Goal: Task Accomplishment & Management: Use online tool/utility

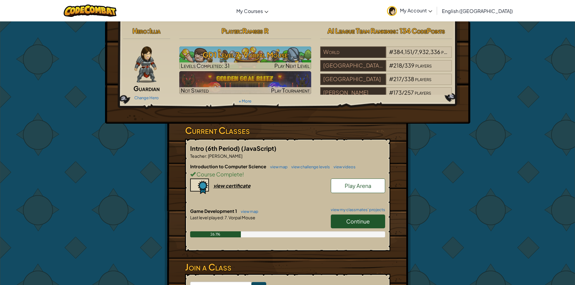
scroll to position [91, 0]
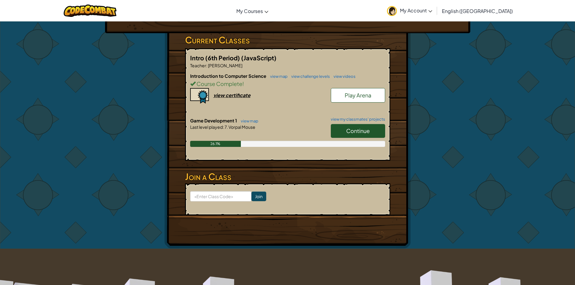
click at [361, 133] on span "Continue" at bounding box center [358, 130] width 24 height 7
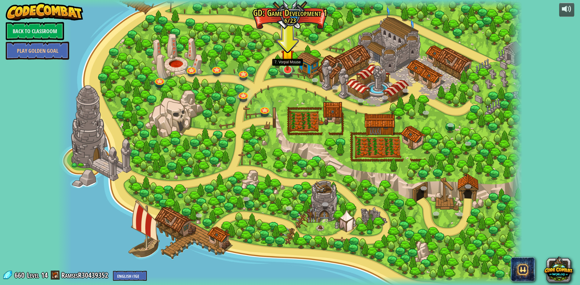
click at [285, 71] on div at bounding box center [287, 70] width 9 height 9
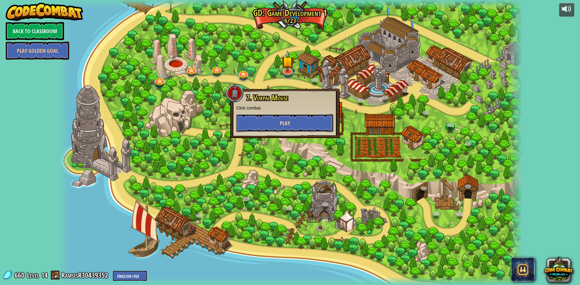
click at [265, 118] on button "Play" at bounding box center [284, 123] width 97 height 18
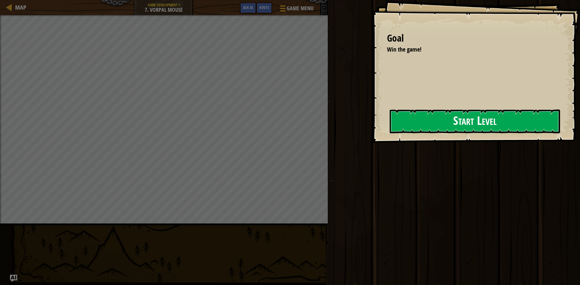
click at [412, 125] on button "Start Level" at bounding box center [475, 122] width 170 height 24
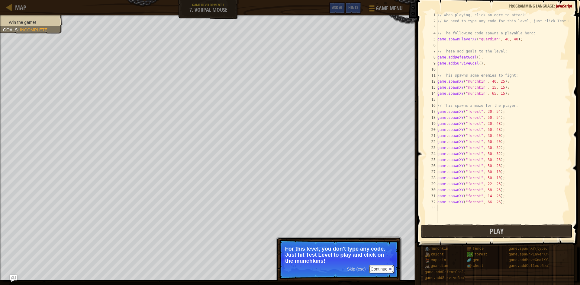
click at [380, 269] on button "Continue" at bounding box center [381, 270] width 25 height 8
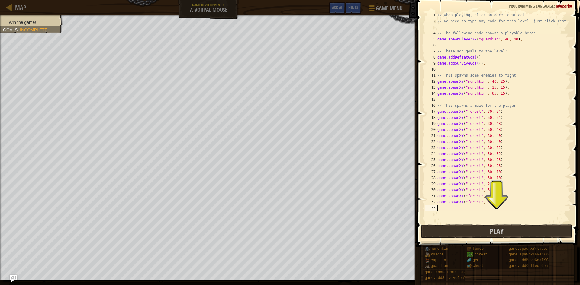
scroll to position [3, 0]
click at [480, 223] on div "// When playing, click an ogre to attack! // No need to type any code for this …" at bounding box center [503, 124] width 135 height 224
click at [479, 235] on button "Play" at bounding box center [496, 232] width 151 height 14
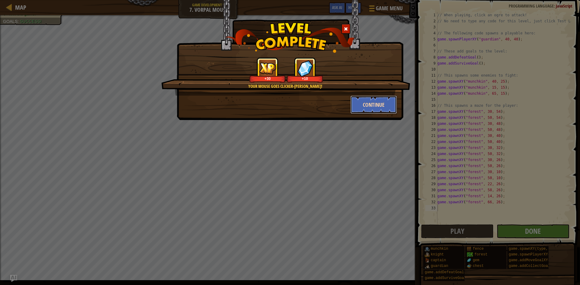
click at [358, 103] on button "Continue" at bounding box center [373, 105] width 47 height 18
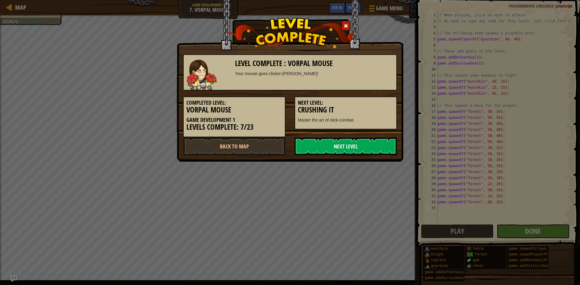
click at [352, 148] on link "Next Level" at bounding box center [346, 146] width 102 height 18
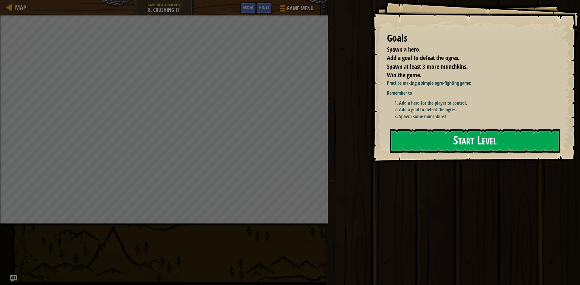
click at [435, 143] on button "Start Level" at bounding box center [475, 141] width 170 height 24
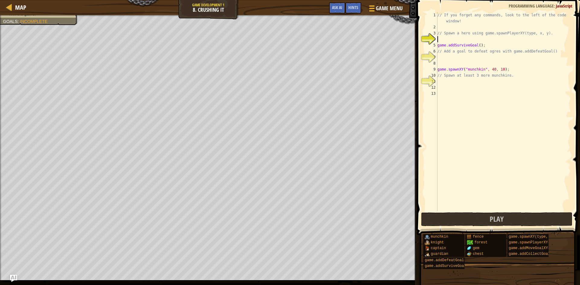
click at [447, 39] on div "// If you forget any commands, look to the left of the code window! // Spawn a …" at bounding box center [503, 120] width 135 height 217
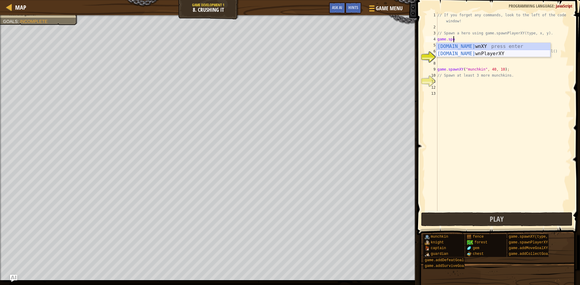
click at [462, 53] on div "[DOMAIN_NAME] wnXY press enter [DOMAIN_NAME] wnPlayerXY press enter" at bounding box center [493, 57] width 114 height 29
type textarea "var player = game.spawnPlayerXY("captain", 36, 30);"
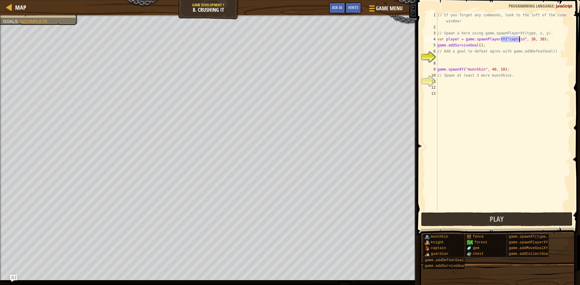
click at [467, 58] on div "// If you forget any commands, look to the left of the code window! // Spawn a …" at bounding box center [503, 120] width 135 height 217
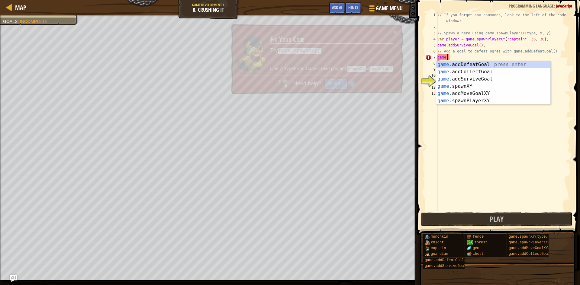
scroll to position [3, 1]
type textarea "[DOMAIN_NAME]"
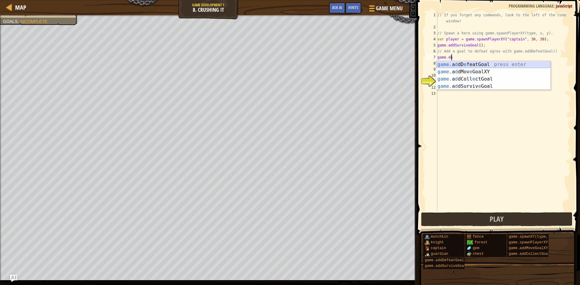
click at [466, 65] on div "game. a d dD e featGoal press enter game. a d dMov e GoalXY press enter game. a…" at bounding box center [493, 82] width 114 height 43
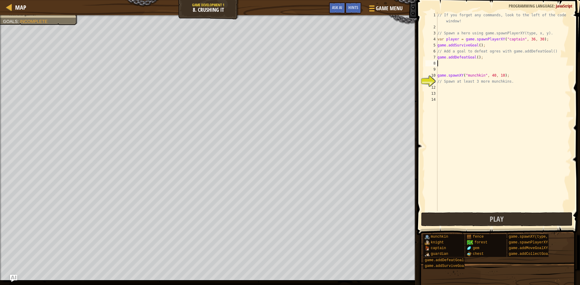
scroll to position [3, 0]
click at [458, 88] on div "// If you forget any commands, look to the left of the code window! // Spawn a …" at bounding box center [503, 120] width 135 height 217
click at [484, 91] on div "game.spawn XY press enter game.spawn PlayerXY press enter" at bounding box center [493, 105] width 114 height 29
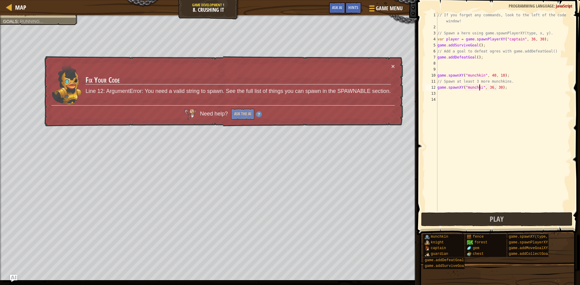
type textarea "game.spawnXY("munchkin", 36, 30);"
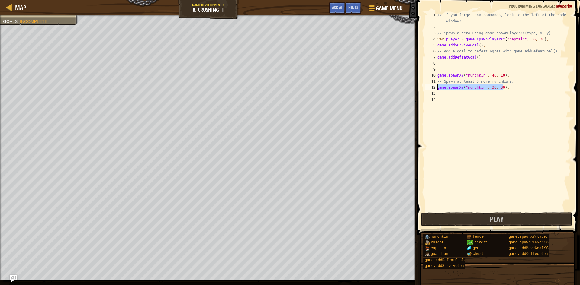
drag, startPoint x: 514, startPoint y: 89, endPoint x: 434, endPoint y: 89, distance: 80.4
click at [434, 89] on div "game.spawnXY("munchkin", 36, 30); 1 2 3 4 5 6 7 8 9 10 11 12 13 14 // If you fo…" at bounding box center [497, 111] width 147 height 199
click at [441, 91] on div "// If you forget any commands, look to the left of the code window! // Spawn a …" at bounding box center [503, 120] width 135 height 217
type textarea "game.spawnXY("munchkin", 36, 30);"
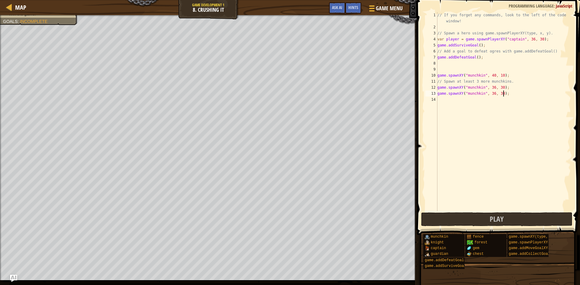
click at [444, 102] on div "// If you forget any commands, look to the left of the code window! // Spawn a …" at bounding box center [503, 120] width 135 height 217
click at [475, 58] on div "// If you forget any commands, look to the left of the code window! // Spawn a …" at bounding box center [503, 120] width 135 height 217
click at [491, 100] on div "// If you forget any commands, look to the left of the code window! // Spawn a …" at bounding box center [503, 120] width 135 height 217
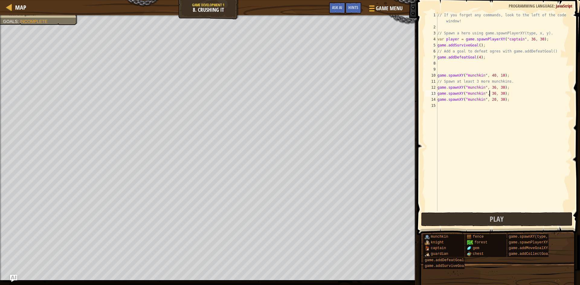
click at [490, 95] on div "// If you forget any commands, look to the left of the code window! // Spawn a …" at bounding box center [503, 120] width 135 height 217
click at [500, 97] on div "// If you forget any commands, look to the left of the code window! // Spawn a …" at bounding box center [503, 120] width 135 height 217
click at [500, 90] on div "// If you forget any commands, look to the left of the code window! // Spawn a …" at bounding box center [503, 120] width 135 height 217
click at [499, 95] on div "// If you forget any commands, look to the left of the code window! // Spawn a …" at bounding box center [503, 120] width 135 height 217
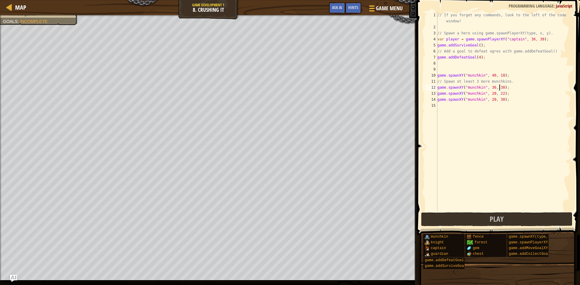
click at [498, 89] on div "// If you forget any commands, look to the left of the code window! // Spawn a …" at bounding box center [503, 120] width 135 height 217
type textarea "game.spawnXY("munchkin", 36, 50);"
click at [485, 223] on button "Play" at bounding box center [496, 220] width 151 height 14
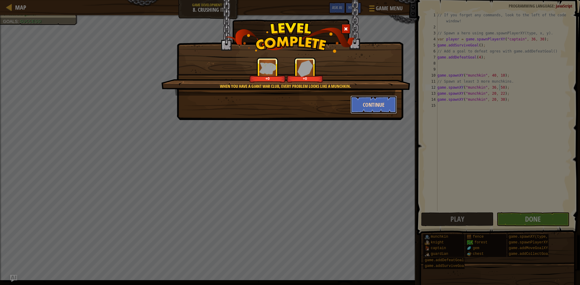
click at [368, 110] on button "Continue" at bounding box center [373, 105] width 47 height 18
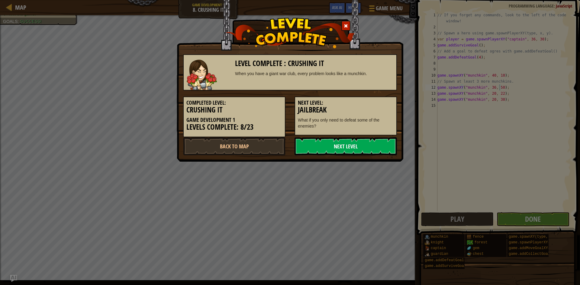
click at [350, 152] on link "Next Level" at bounding box center [346, 146] width 102 height 18
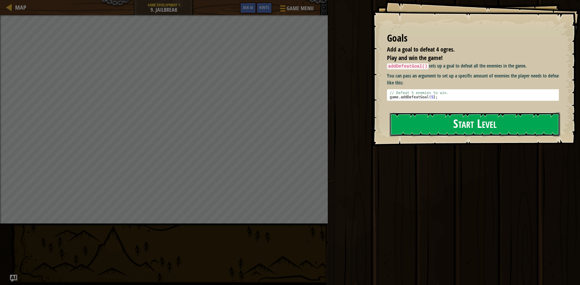
click at [467, 120] on button "Start Level" at bounding box center [475, 125] width 170 height 24
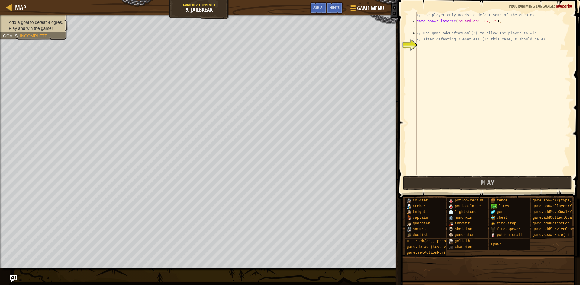
click at [427, 44] on div "// The player only needs to defeat some of the enemies. game . spawnPlayerXY ( …" at bounding box center [493, 99] width 156 height 175
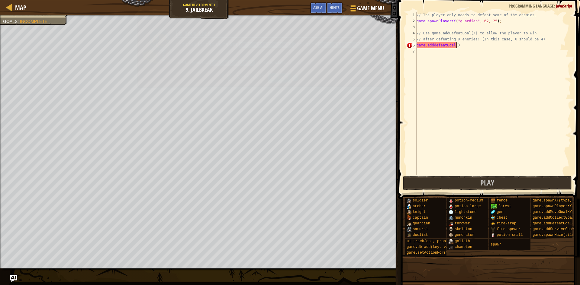
scroll to position [3, 3]
type textarea "game.add"
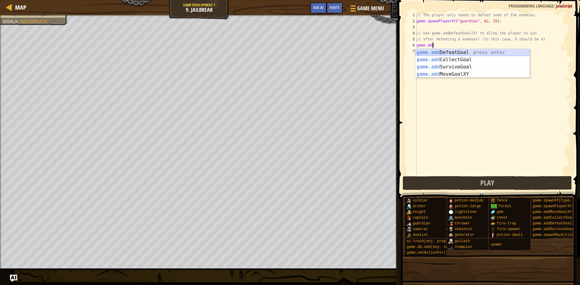
click at [451, 53] on div "game.add DefeatGoal press enter game.add CollectGoal press enter game.add Survi…" at bounding box center [472, 70] width 114 height 43
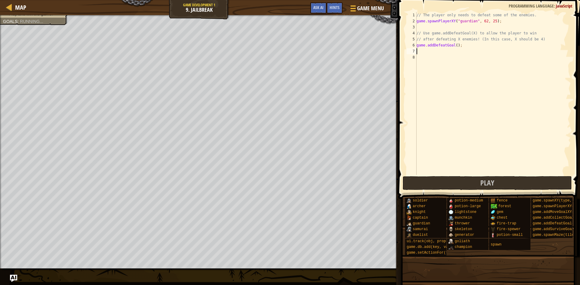
scroll to position [3, 0]
click at [455, 44] on div "// The player only needs to defeat some of the enemies. game . spawnPlayerXY ( …" at bounding box center [493, 99] width 156 height 175
type textarea "game.addDefeatGoal(4);"
click at [481, 183] on span "Play" at bounding box center [487, 183] width 14 height 10
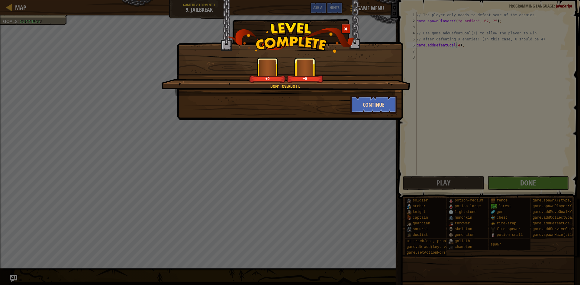
drag, startPoint x: 348, startPoint y: 110, endPoint x: 360, endPoint y: 101, distance: 15.7
click at [350, 109] on div "Continue" at bounding box center [374, 105] width 56 height 18
click at [360, 101] on button "Continue" at bounding box center [373, 105] width 47 height 18
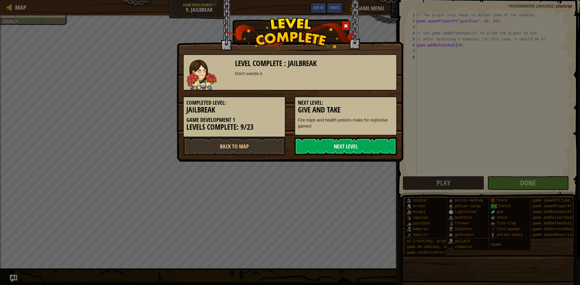
click at [343, 138] on link "Next Level" at bounding box center [346, 146] width 102 height 18
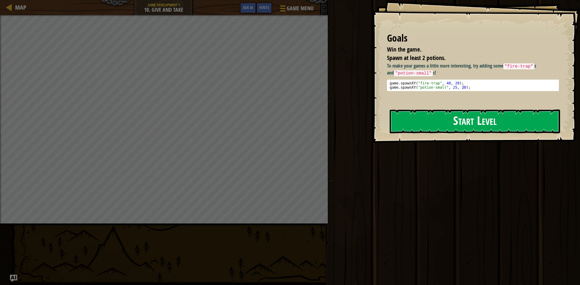
click at [432, 121] on button "Start Level" at bounding box center [475, 122] width 170 height 24
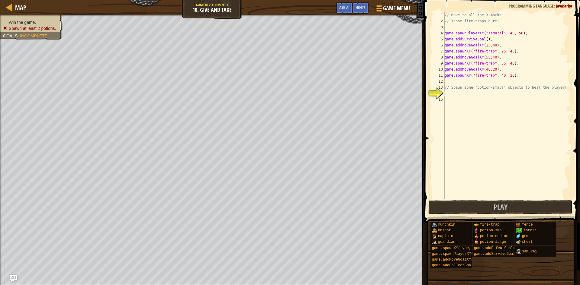
click at [476, 95] on div "// Move to all the X-marks. // Those fire-traps hurt! game . spawnPlayerXY ( "s…" at bounding box center [506, 111] width 127 height 199
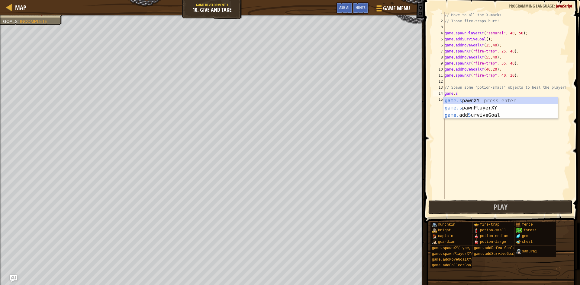
scroll to position [3, 1]
click at [482, 101] on div "game.sp awnXY press enter game.sp awnPlayerXY press enter" at bounding box center [500, 111] width 114 height 29
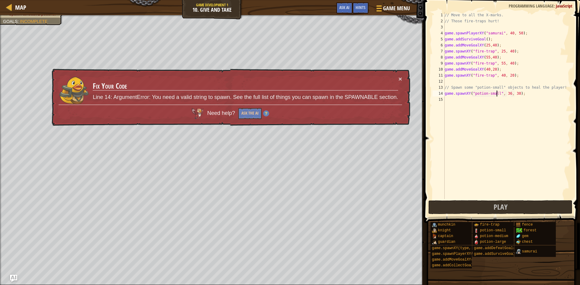
scroll to position [3, 5]
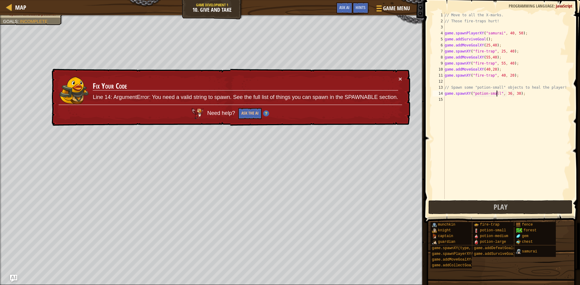
click at [521, 95] on div "// Move to all the X-marks. // Those fire-traps hurt! game . spawnPlayerXY ( "s…" at bounding box center [506, 111] width 127 height 199
click at [486, 95] on div "// Move to all the X-marks. // Those fire-traps hurt! game . spawnPlayerXY ( "s…" at bounding box center [506, 111] width 127 height 199
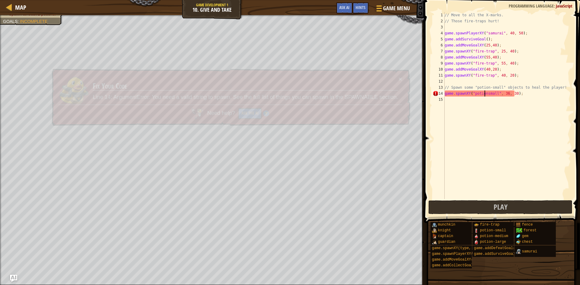
type textarea "game.spawnXY("potion-small", 36, 30);"
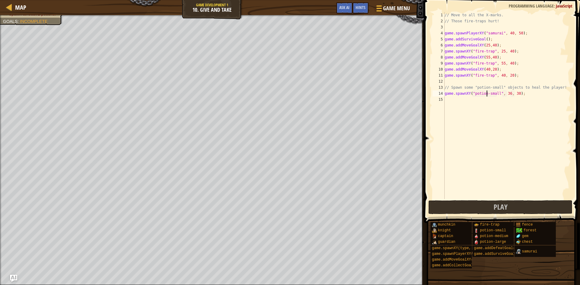
click at [537, 93] on div "// Move to all the X-marks. // Those fire-traps hurt! game . spawnPlayerXY ( "s…" at bounding box center [506, 111] width 127 height 199
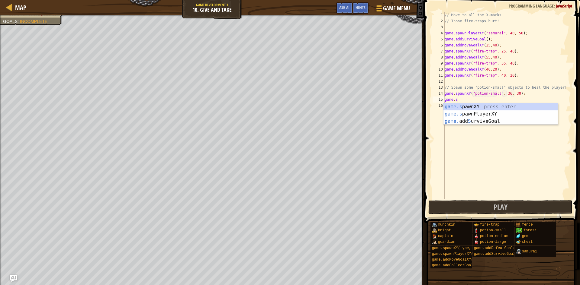
scroll to position [3, 1]
click at [523, 108] on div "game.sp awnXY press enter game.sp awnPlayerXY press enter" at bounding box center [500, 117] width 114 height 29
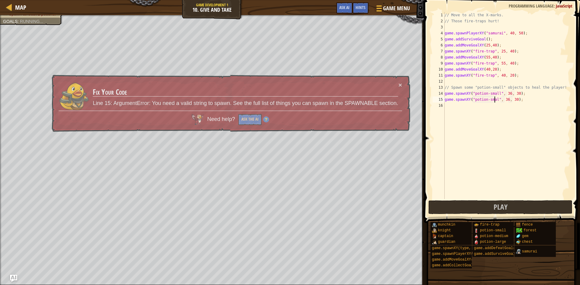
scroll to position [3, 5]
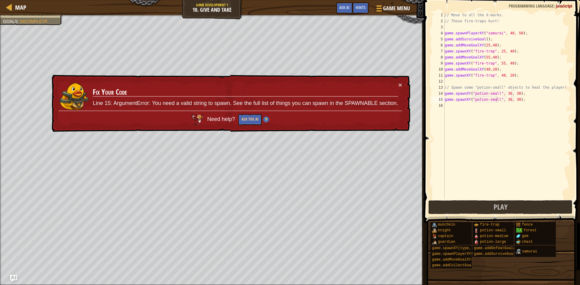
click at [397, 85] on td "Fix Your Code Line 15: ArgumentError: You need a valid string to spawn. See the…" at bounding box center [245, 96] width 306 height 29
click at [401, 85] on button "×" at bounding box center [400, 86] width 4 height 6
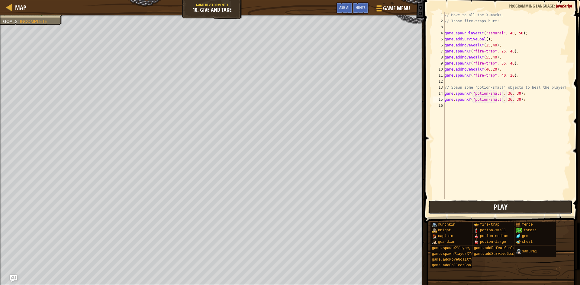
click at [472, 203] on button "Play" at bounding box center [500, 208] width 144 height 14
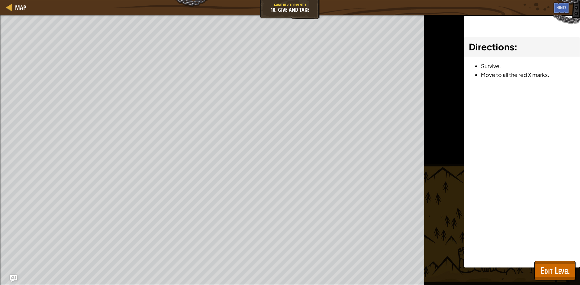
click at [554, 258] on div "Directions : Survive. Move to all the red X marks." at bounding box center [522, 142] width 116 height 252
click at [554, 266] on span "Edit Level" at bounding box center [554, 271] width 29 height 12
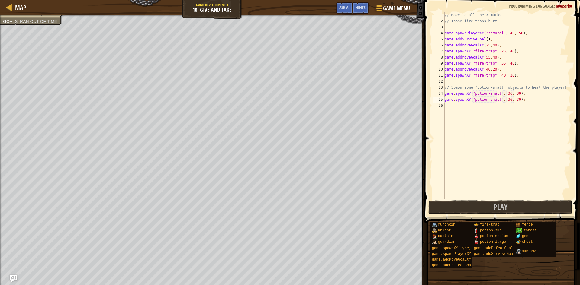
click at [507, 100] on div "// Move to all the X-marks. // Those fire-traps hurt! game . spawnPlayerXY ( "s…" at bounding box center [506, 111] width 127 height 199
type textarea "game.spawnXY("potion-small", 40, 30);"
click at [478, 197] on div "// Move to all the X-marks. // Those fire-traps hurt! game . spawnPlayerXY ( "s…" at bounding box center [506, 111] width 127 height 199
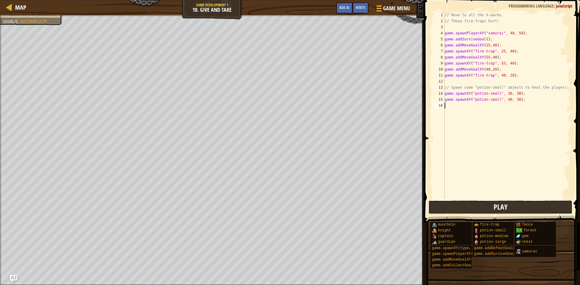
click at [478, 208] on button "Play" at bounding box center [500, 208] width 144 height 14
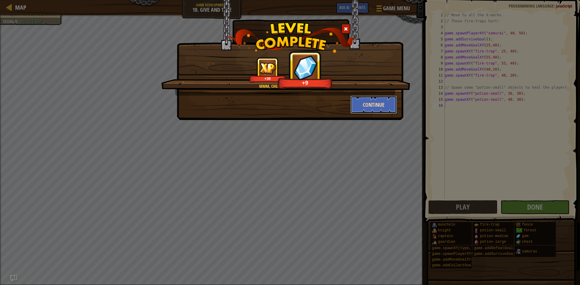
click at [384, 106] on button "Continue" at bounding box center [373, 105] width 47 height 18
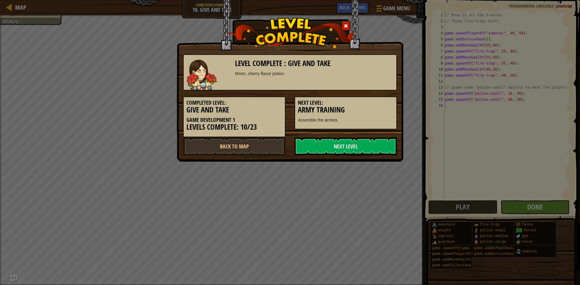
click at [344, 137] on div "Completed Level: Give and Take Game Development 1 Levels Complete: 10/23 Next L…" at bounding box center [290, 114] width 223 height 47
click at [343, 144] on link "Next Level" at bounding box center [346, 146] width 102 height 18
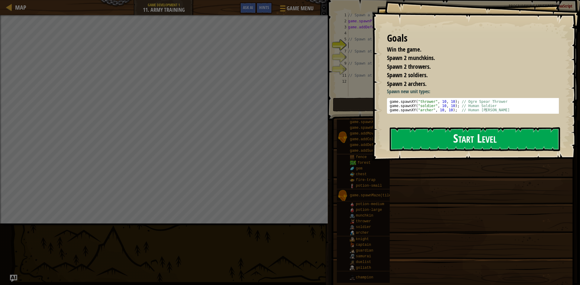
click at [510, 133] on button "Start Level" at bounding box center [475, 139] width 170 height 24
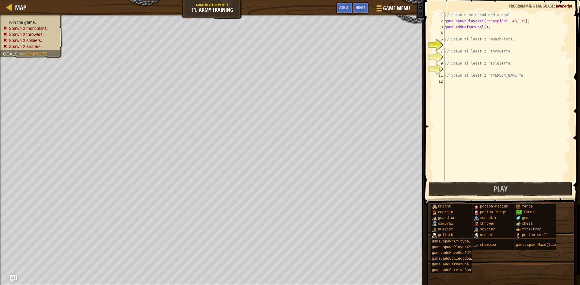
click at [455, 46] on div "// Spawn a hero and add a goal. game . spawnPlayerXY ( "champion" , 40 , 15 ) ;…" at bounding box center [506, 102] width 127 height 181
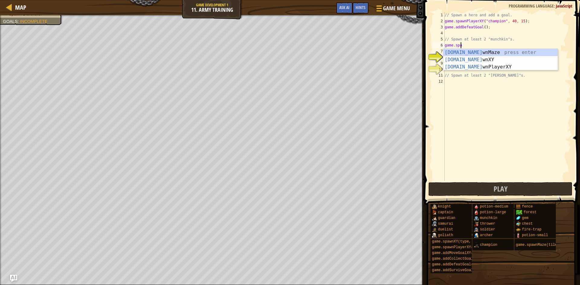
scroll to position [3, 1]
click at [465, 60] on div "game.[PERSON_NAME] nMaze press enter game.[PERSON_NAME] nXY press enter game.[P…" at bounding box center [500, 67] width 114 height 36
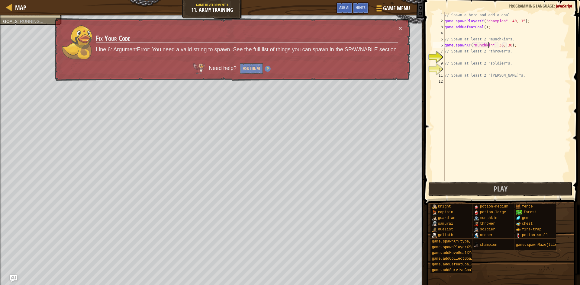
scroll to position [3, 4]
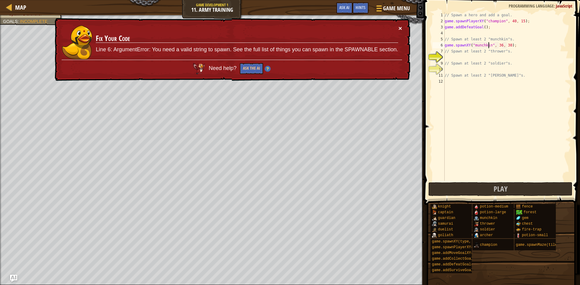
type textarea "game.spawnXY("munchkin", 36, 30);"
click at [400, 28] on button "×" at bounding box center [400, 28] width 4 height 6
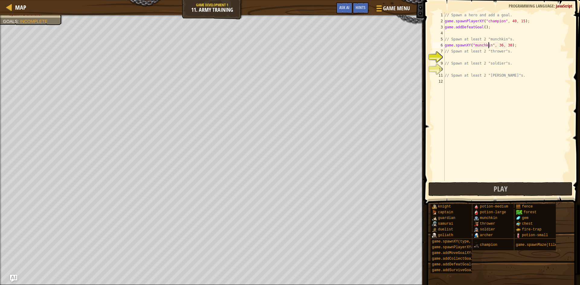
click at [463, 56] on div "// Spawn a hero and add a goal. game . spawnPlayerXY ( "champion" , 40 , 15 ) ;…" at bounding box center [506, 102] width 127 height 181
drag, startPoint x: 513, startPoint y: 47, endPoint x: 445, endPoint y: 47, distance: 68.3
click at [445, 47] on div "// Spawn a hero and add a goal. game . spawnPlayerXY ( "champion" , 40 , 15 ) ;…" at bounding box center [506, 102] width 127 height 181
type textarea "game.spawnXY("munchkin", 36, 30);"
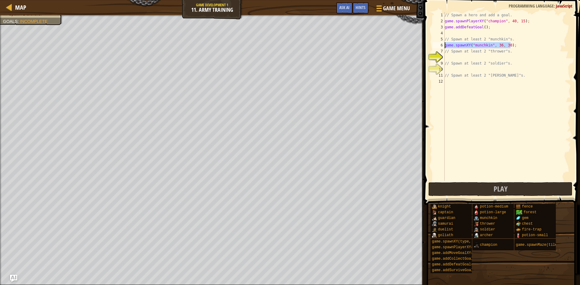
click at [516, 47] on div "// Spawn a hero and add a goal. game . spawnPlayerXY ( "champion" , 40 , 15 ) ;…" at bounding box center [506, 96] width 127 height 169
paste textarea "game.spawnXY("munchkin", 36, 30);"
type textarea "game.spawnXY("munchkin", 36, 30);"
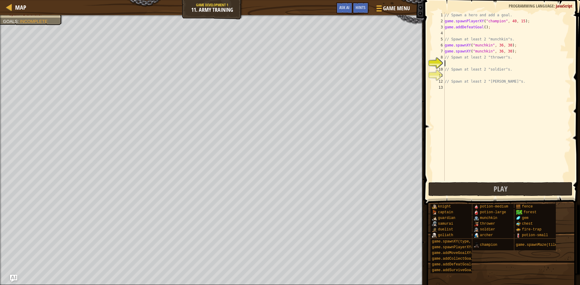
click at [460, 65] on div "// Spawn a hero and add a goal. game . spawnPlayerXY ( "champion" , 40 , 15 ) ;…" at bounding box center [506, 102] width 127 height 181
paste textarea "game.spawnXY("munchkin", 36, 30);"
click at [489, 63] on div "// Spawn a hero and add a goal. game . spawnPlayerXY ( "champion" , 40 , 15 ) ;…" at bounding box center [506, 102] width 127 height 181
drag, startPoint x: 512, startPoint y: 64, endPoint x: 445, endPoint y: 66, distance: 67.1
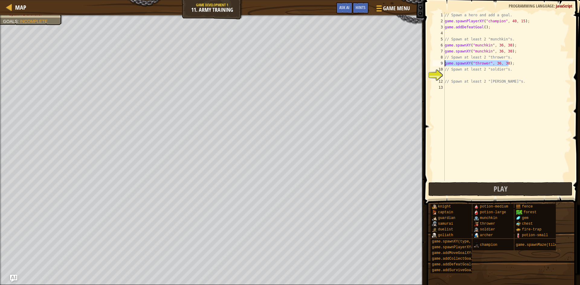
click at [445, 66] on div "// Spawn a hero and add a goal. game . spawnPlayerXY ( "champion" , 40 , 15 ) ;…" at bounding box center [506, 102] width 127 height 181
type textarea "game.spawnXY("thrower", 36, 30);"
click at [510, 62] on div "// Spawn a hero and add a goal. game . spawnPlayerXY ( "champion" , 40 , 15 ) ;…" at bounding box center [506, 96] width 127 height 169
paste textarea "game.spawnXY("thrower", 36, 30);"
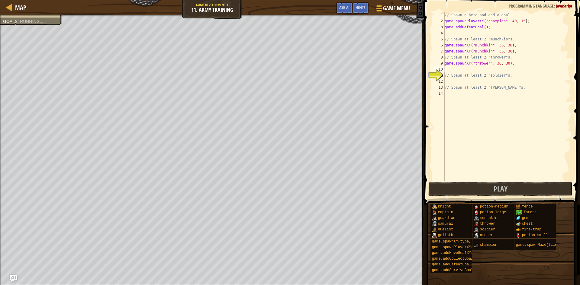
type textarea "game.spawnXY("thrower", 36, 30);"
click at [462, 79] on div "// Spawn a hero and add a goal. game . spawnPlayerXY ( "champion" , 40 , 15 ) ;…" at bounding box center [506, 102] width 127 height 181
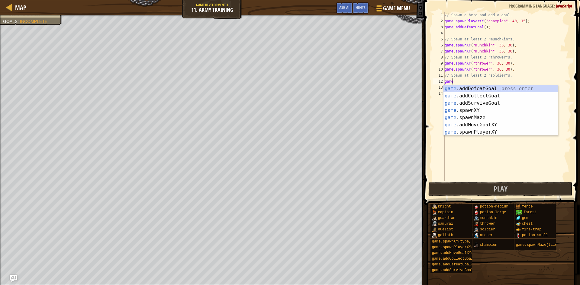
scroll to position [3, 1]
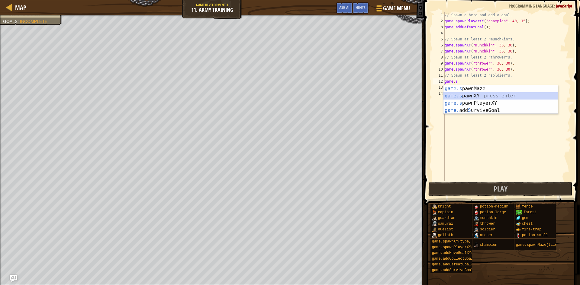
click at [472, 96] on div "game.s pawnMaze press enter game.s pawnXY press enter game.s pawnPlayerXY press…" at bounding box center [500, 106] width 114 height 43
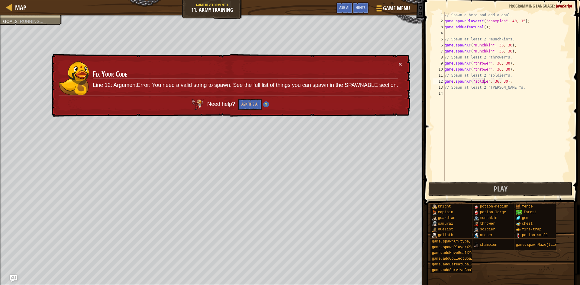
scroll to position [3, 4]
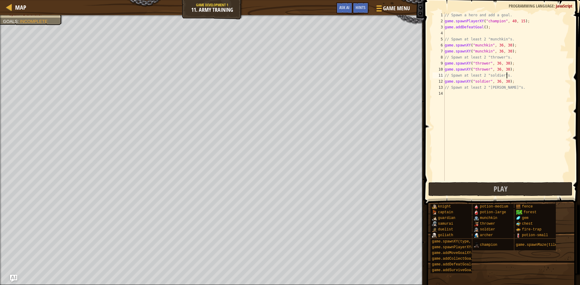
drag, startPoint x: 514, startPoint y: 78, endPoint x: 494, endPoint y: 82, distance: 20.4
click at [494, 82] on div "// Spawn a hero and add a goal. game . spawnPlayerXY ( "champion" , 40 , 15 ) ;…" at bounding box center [506, 102] width 127 height 181
click at [506, 79] on div "// Spawn a hero and add a goal. game . spawnPlayerXY ( "champion" , 40 , 15 ) ;…" at bounding box center [506, 102] width 127 height 181
drag, startPoint x: 517, startPoint y: 81, endPoint x: 443, endPoint y: 83, distance: 74.0
click at [443, 83] on div "game.spawnXY("soldier", 36, 30); 1 2 3 4 5 6 7 8 9 10 11 12 13 14 // Spawn a he…" at bounding box center [501, 96] width 140 height 169
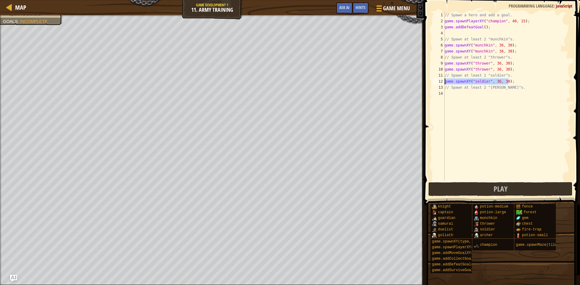
drag, startPoint x: 517, startPoint y: 77, endPoint x: 517, endPoint y: 83, distance: 6.0
click at [517, 79] on div "// Spawn a hero and add a goal. game . spawnPlayerXY ( "champion" , 40 , 15 ) ;…" at bounding box center [506, 102] width 127 height 181
click at [517, 83] on div "// Spawn a hero and add a goal. game . spawnPlayerXY ( "champion" , 40 , 15 ) ;…" at bounding box center [506, 96] width 127 height 169
click at [517, 83] on div "// Spawn a hero and add a goal. game . spawnPlayerXY ( "champion" , 40 , 15 ) ;…" at bounding box center [506, 102] width 127 height 181
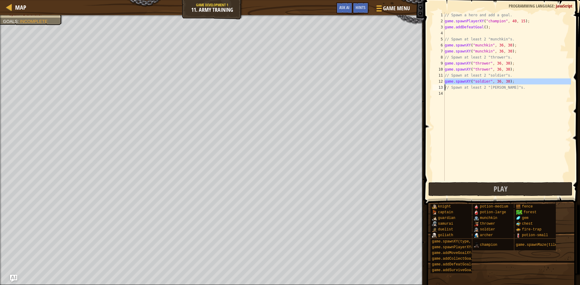
click at [517, 83] on div "// Spawn a hero and add a goal. game . spawnPlayerXY ( "champion" , 40 , 15 ) ;…" at bounding box center [506, 102] width 127 height 181
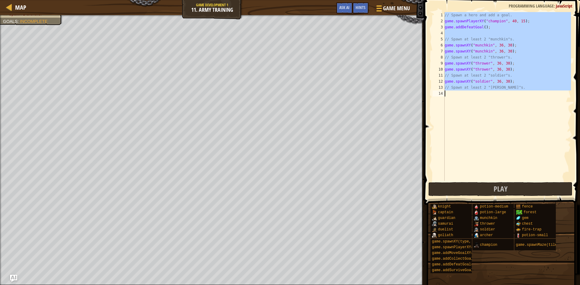
click at [517, 83] on div "// Spawn a hero and add a goal. game . spawnPlayerXY ( "champion" , 40 , 15 ) ;…" at bounding box center [506, 96] width 127 height 169
type textarea "game.spawnXY("soldier", 36, 30);"
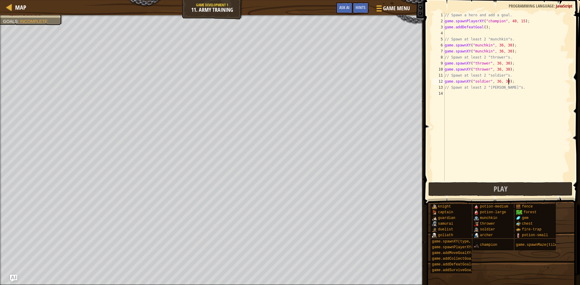
scroll to position [3, 0]
paste textarea "game.spawnXY("soldier", 36, 30);"
type textarea "game.spawnXY("soldier", 36, 30);"
click at [521, 106] on div "// Spawn a hero and add a goal. game . spawnPlayerXY ( "champion" , 40 , 15 ) ;…" at bounding box center [506, 102] width 127 height 181
paste textarea "game.spawnXY("soldier", 36, 30);"
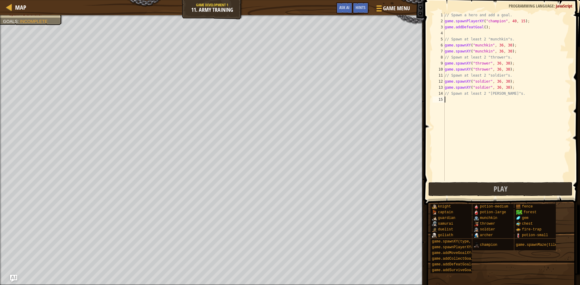
type textarea "game.spawnXY("soldier", 36, 30);"
click at [471, 110] on div "// Spawn a hero and add a goal. game . spawnPlayerXY ( "champion" , 40 , 15 ) ;…" at bounding box center [506, 102] width 127 height 181
paste textarea "game.spawnXY("soldier", 36, 30);"
click at [485, 100] on div "// Spawn a hero and add a goal. game . spawnPlayerXY ( "champion" , 40 , 15 ) ;…" at bounding box center [506, 102] width 127 height 181
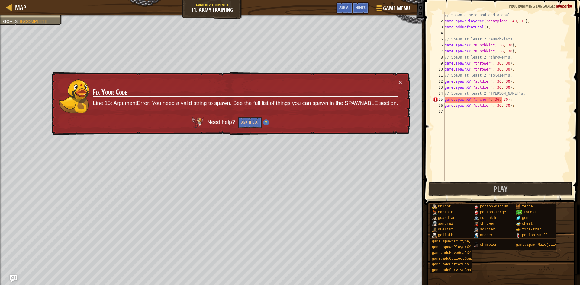
scroll to position [3, 4]
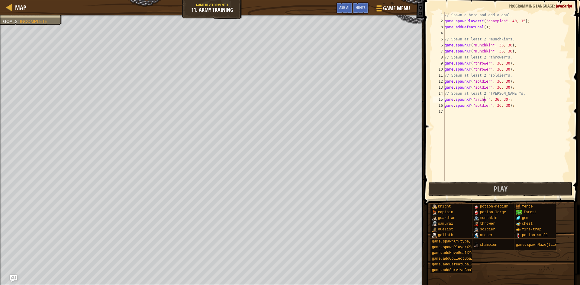
click at [486, 106] on div "// Spawn a hero and add a goal. game . spawnPlayerXY ( "champion" , 40 , 15 ) ;…" at bounding box center [506, 102] width 127 height 181
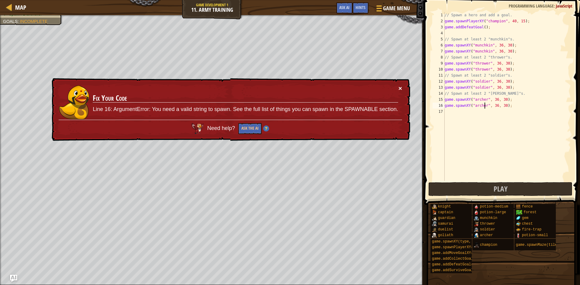
type textarea "game.spawnXY("[PERSON_NAME]", 36, 30);"
click at [397, 89] on div "× Fix Your Code Line 16: ArgumentError: You need a valid string to spawn. See t…" at bounding box center [230, 109] width 360 height 65
click at [399, 86] on button "×" at bounding box center [400, 88] width 4 height 6
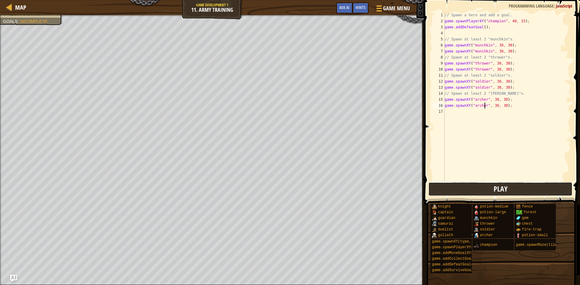
click at [462, 192] on button "Play" at bounding box center [500, 189] width 144 height 14
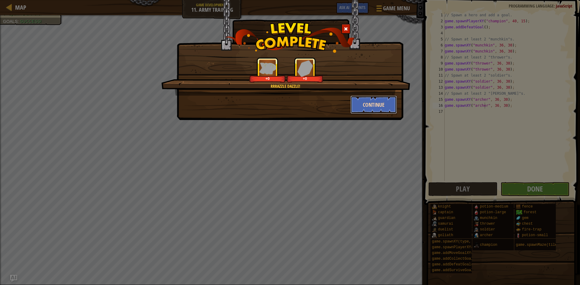
click at [381, 107] on button "Continue" at bounding box center [373, 105] width 47 height 18
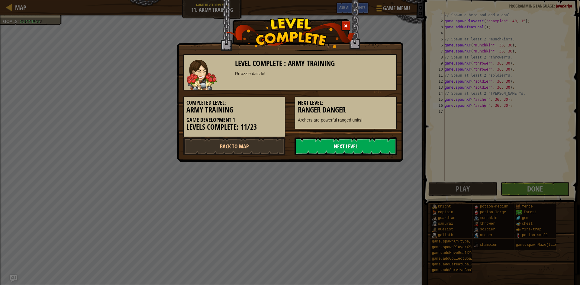
click at [363, 147] on link "Next Level" at bounding box center [346, 146] width 102 height 18
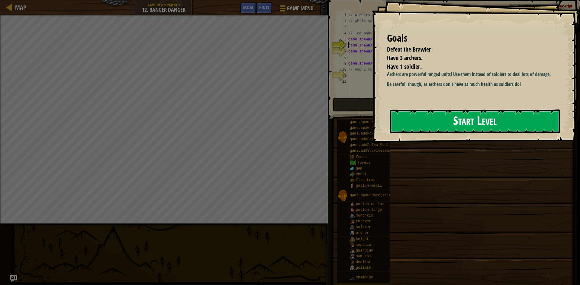
click at [449, 118] on button "Start Level" at bounding box center [475, 122] width 170 height 24
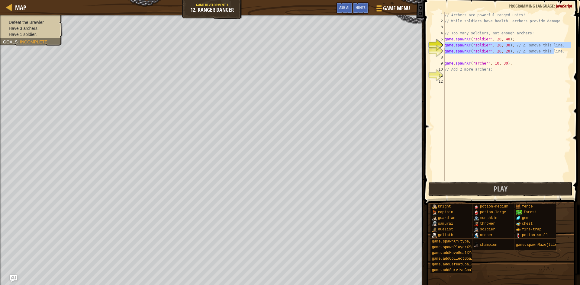
drag, startPoint x: 561, startPoint y: 53, endPoint x: 440, endPoint y: 47, distance: 121.6
click at [440, 47] on div "game.spawnXY("soldier", 20, 30); // ∆ Remove this line. 1 2 3 4 5 6 7 8 9 10 11…" at bounding box center [501, 96] width 140 height 169
type textarea "game.spawnXY("soldier", 20, 30); // ∆ Remove this line. game.spawnXY("soldier",…"
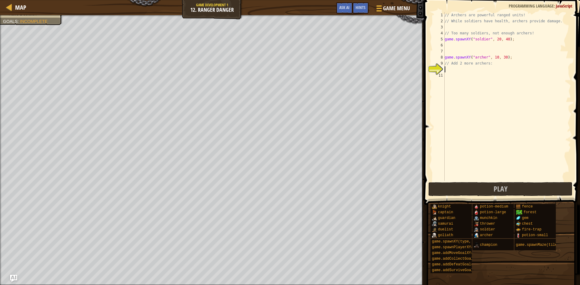
click at [488, 71] on div "// Archers are powerful ranged units! // While soldiers have health, archers pr…" at bounding box center [506, 102] width 127 height 181
drag, startPoint x: 509, startPoint y: 57, endPoint x: 446, endPoint y: 60, distance: 63.8
click at [446, 60] on div "// Archers are powerful ranged units! // While soldiers have health, archers pr…" at bounding box center [506, 102] width 127 height 181
click at [467, 67] on div "// Archers are powerful ranged units! // While soldiers have health, archers pr…" at bounding box center [506, 102] width 127 height 181
type textarea "// Add 2 more archers:"
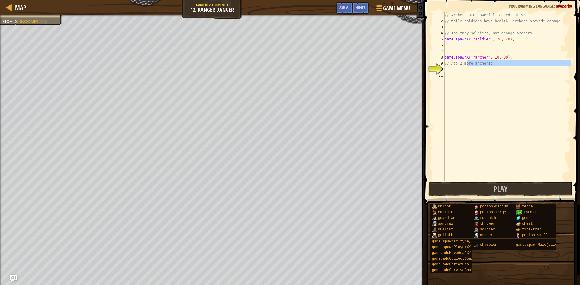
click at [467, 68] on div "// Archers are powerful ranged units! // While soldiers have health, archers pr…" at bounding box center [506, 96] width 127 height 169
click at [467, 68] on div "// Archers are powerful ranged units! // While soldiers have health, archers pr…" at bounding box center [506, 102] width 127 height 181
paste textarea "game.spawnXY("[PERSON_NAME]", 10, 30);"
type textarea "game.spawnXY("[PERSON_NAME]", 10, 30);"
paste textarea "game.spawnXY("[PERSON_NAME]", 10, 30);"
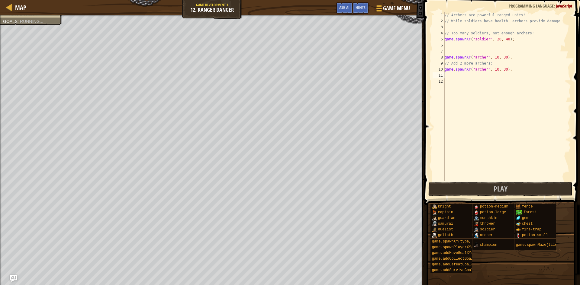
type textarea "game.spawnXY("[PERSON_NAME]", 10, 30);"
click at [514, 185] on button "Play" at bounding box center [500, 189] width 144 height 14
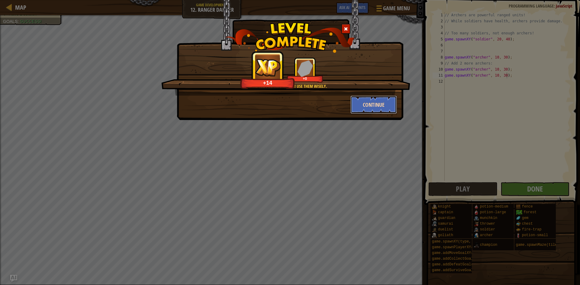
click at [366, 113] on button "Continue" at bounding box center [373, 105] width 47 height 18
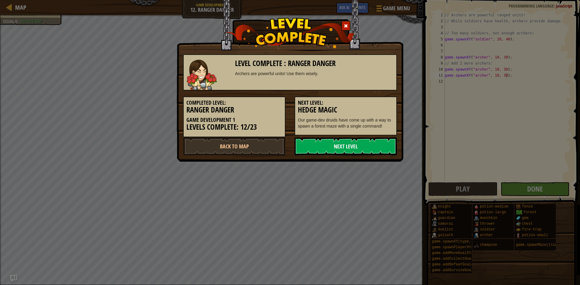
click at [341, 143] on link "Next Level" at bounding box center [346, 146] width 102 height 18
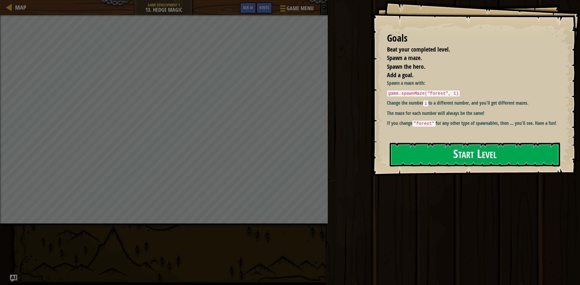
click at [470, 156] on button "Start Level" at bounding box center [475, 155] width 170 height 24
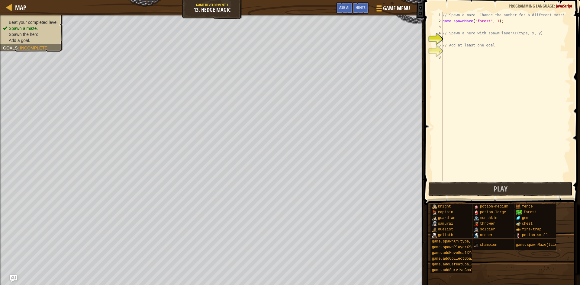
click at [460, 39] on div "// Spawn a maze. Change the number for a different maze! game . spawnMaze ( "fo…" at bounding box center [506, 102] width 130 height 181
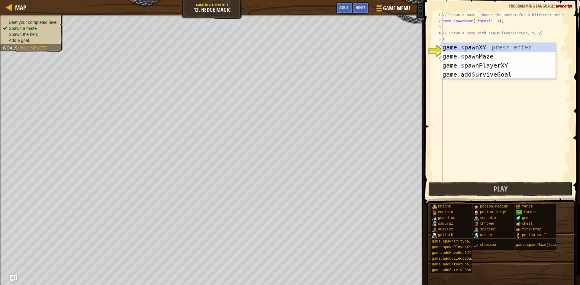
scroll to position [3, 0]
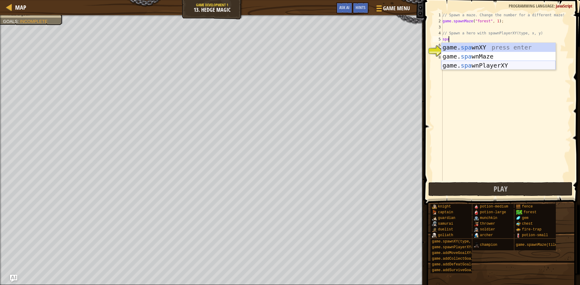
click at [469, 63] on div "game. spa wnXY press enter game. spa wnMaze press enter game. spa wnPlayerXY pr…" at bounding box center [498, 65] width 114 height 45
type textarea "var player = game.spawnPlayerXY("captain", 36, 30);"
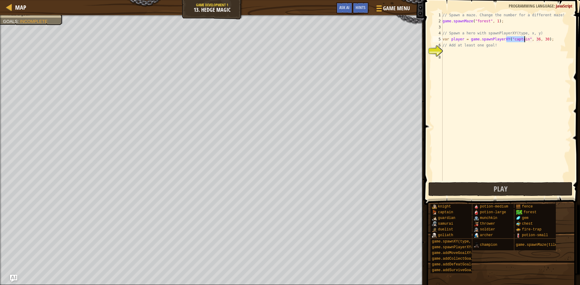
click at [461, 50] on div "// Spawn a maze. Change the number for a different maze! game . spawnMaze ( "fo…" at bounding box center [506, 102] width 130 height 181
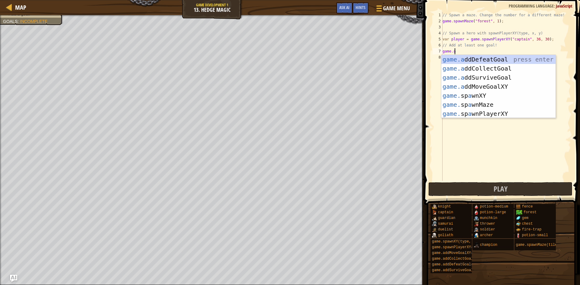
scroll to position [3, 1]
type textarea "game.add"
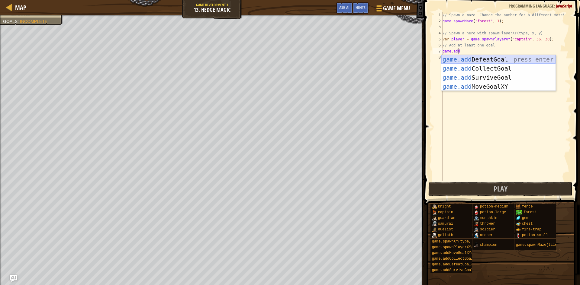
click at [467, 56] on div "game.add DefeatGoal press enter game.add CollectGoal press enter game.add Survi…" at bounding box center [498, 82] width 114 height 54
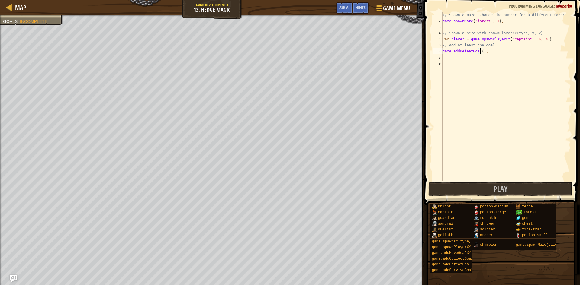
click at [481, 50] on div "// Spawn a maze. Change the number for a different maze! game . spawnMaze ( "fo…" at bounding box center [506, 102] width 130 height 181
click at [474, 188] on button "Play" at bounding box center [500, 189] width 144 height 14
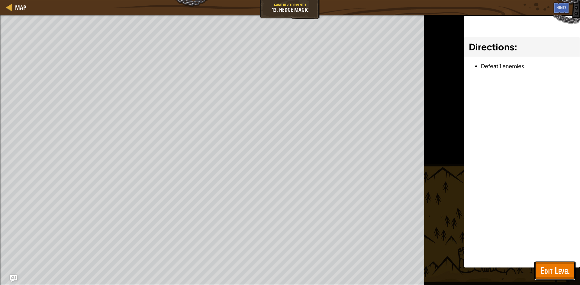
click at [550, 269] on span "Edit Level" at bounding box center [554, 271] width 29 height 12
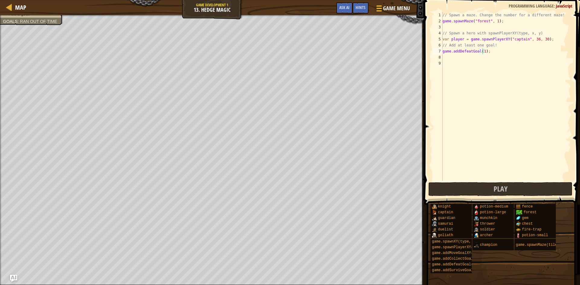
click at [497, 21] on div "// Spawn a maze. Change the number for a different maze! game . spawnMaze ( "fo…" at bounding box center [506, 102] width 130 height 181
click at [494, 21] on div "// Spawn a maze. Change the number for a different maze! game . spawnMaze ( "fo…" at bounding box center [506, 102] width 130 height 181
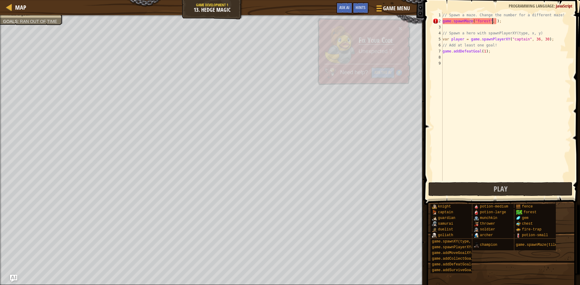
scroll to position [3, 4]
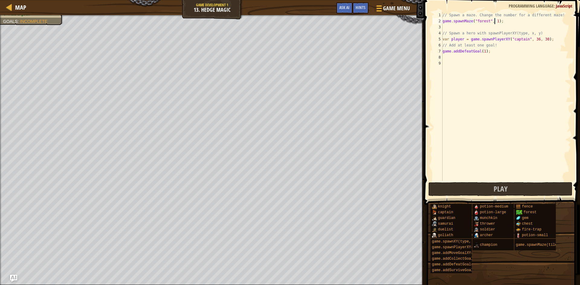
click at [485, 19] on div "// Spawn a maze. Change the number for a different maze! game . spawnMaze ( "fo…" at bounding box center [506, 102] width 130 height 181
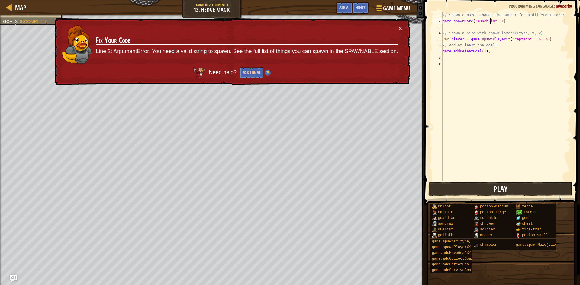
type textarea "game.spawnMaze("munchkin", 1);"
click at [467, 192] on button "Play" at bounding box center [500, 189] width 144 height 14
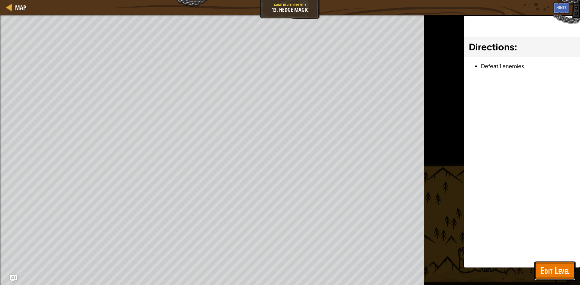
click at [555, 275] on span "Edit Level" at bounding box center [554, 271] width 29 height 12
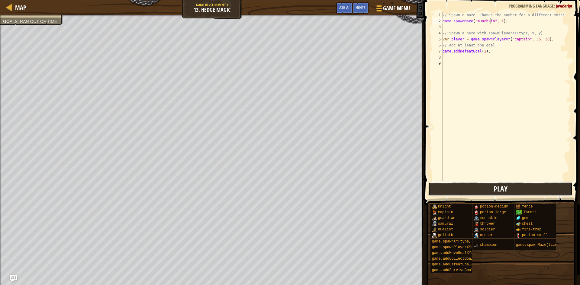
click at [473, 185] on button "Play" at bounding box center [500, 189] width 144 height 14
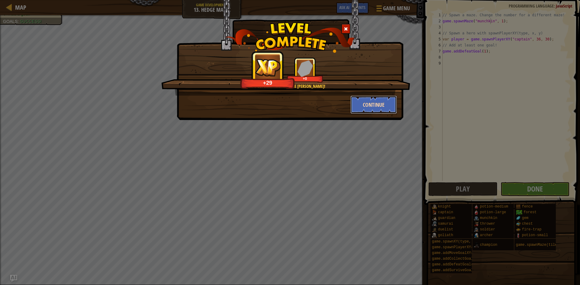
click at [382, 107] on button "Continue" at bounding box center [373, 105] width 47 height 18
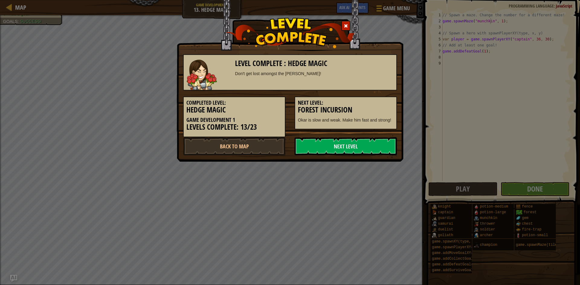
click at [382, 102] on h5 "Next Level:" at bounding box center [346, 103] width 96 height 6
click at [365, 150] on link "Next Level" at bounding box center [346, 146] width 102 height 18
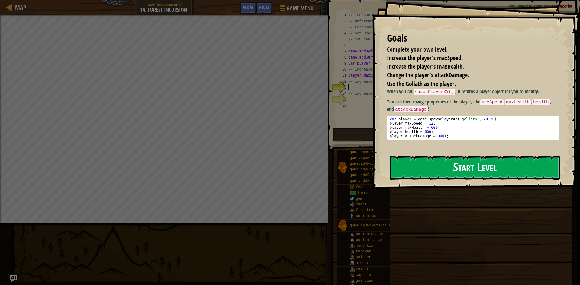
click at [456, 156] on button "Start Level" at bounding box center [475, 168] width 170 height 24
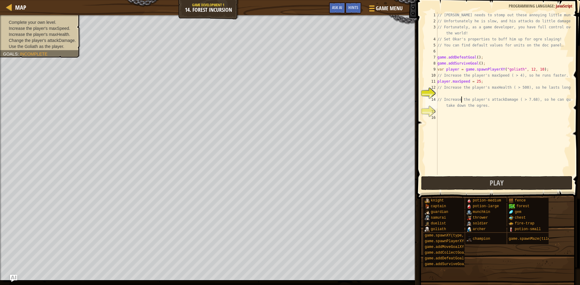
click at [460, 98] on div "// [PERSON_NAME] needs to stomp out these annoying little munchkins! // Unfortu…" at bounding box center [503, 99] width 135 height 175
type textarea "// Increase the player's attackDamage ( > 7.68), so he can quickly take down th…"
click at [443, 93] on div "// [PERSON_NAME] needs to stomp out these annoying little munchkins! // Unfortu…" at bounding box center [503, 99] width 135 height 175
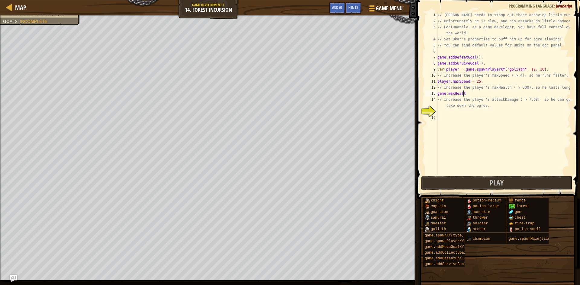
scroll to position [3, 2]
type textarea "game.maxHealth = 10000"
click at [450, 113] on div "// [PERSON_NAME] needs to stomp out these annoying little munchkins! // Unfortu…" at bounding box center [503, 99] width 135 height 175
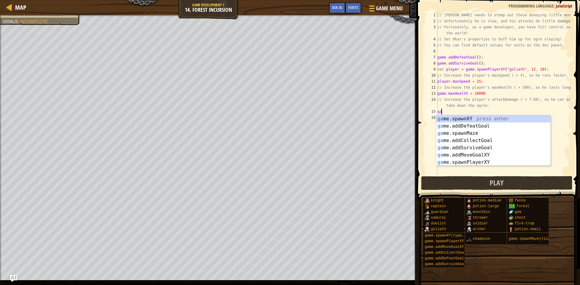
scroll to position [3, 0]
type textarea "g"
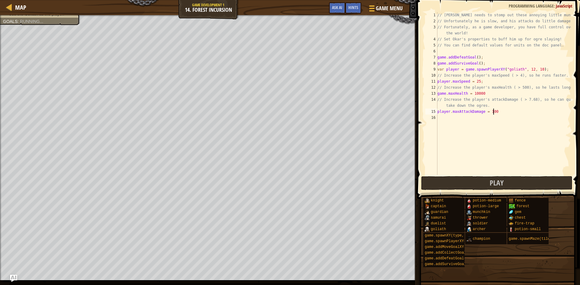
scroll to position [3, 4]
click at [446, 97] on div "// [PERSON_NAME] needs to stomp out these annoying little munchkins! // Unfortu…" at bounding box center [503, 99] width 135 height 175
click at [449, 93] on div "// [PERSON_NAME] needs to stomp out these annoying little munchkins! // Unfortu…" at bounding box center [503, 99] width 135 height 175
click at [446, 94] on div "// [PERSON_NAME] needs to stomp out these annoying little munchkins! // Unfortu…" at bounding box center [503, 99] width 135 height 175
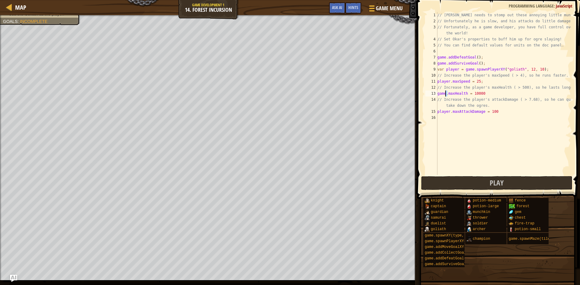
click at [446, 94] on div "// [PERSON_NAME] needs to stomp out these annoying little munchkins! // Unfortu…" at bounding box center [503, 93] width 135 height 163
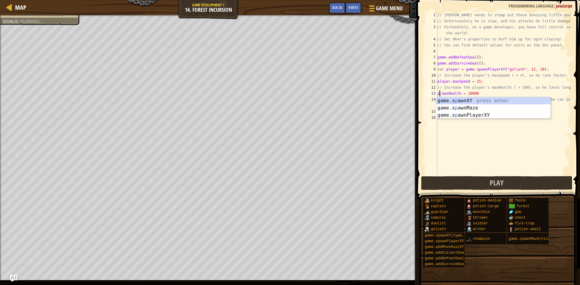
scroll to position [3, 0]
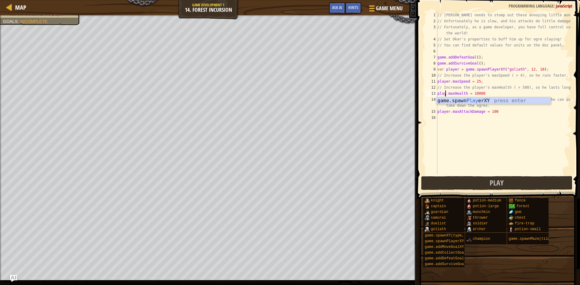
type textarea "player.maxHealth = 10000"
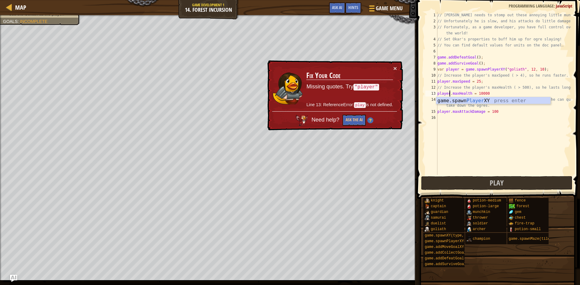
click at [461, 174] on div "// [PERSON_NAME] needs to stomp out these annoying little munchkins! // Unfortu…" at bounding box center [503, 99] width 135 height 175
drag, startPoint x: 462, startPoint y: 174, endPoint x: 464, endPoint y: 179, distance: 5.2
click at [463, 179] on div "1 2 3 4 5 6 7 8 9 10 11 12 13 14 15 16 // Okar needs to stomp out these annoyin…" at bounding box center [497, 111] width 165 height 217
click at [464, 179] on button "Play" at bounding box center [496, 183] width 151 height 14
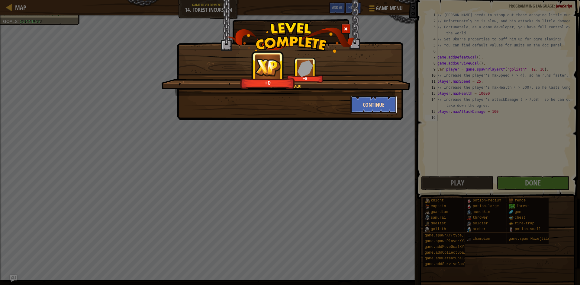
click at [373, 104] on button "Continue" at bounding box center [373, 105] width 47 height 18
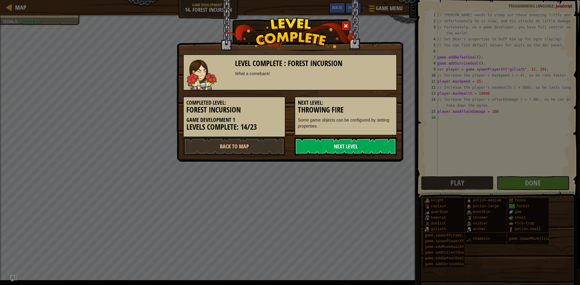
click at [319, 149] on link "Next Level" at bounding box center [346, 146] width 102 height 18
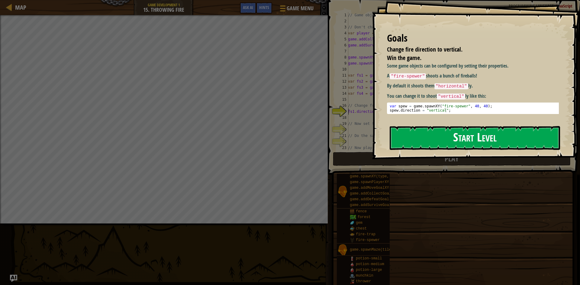
click at [445, 134] on button "Start Level" at bounding box center [475, 138] width 170 height 24
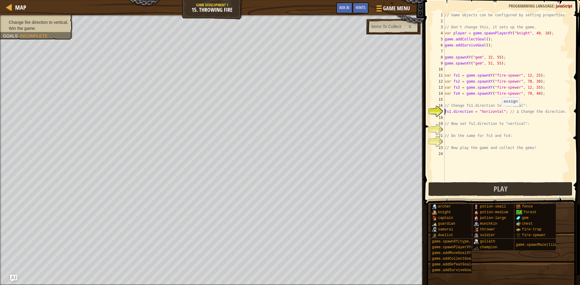
click at [499, 112] on div "// Game objects can be configured by setting properties // Don't change this, i…" at bounding box center [506, 102] width 127 height 181
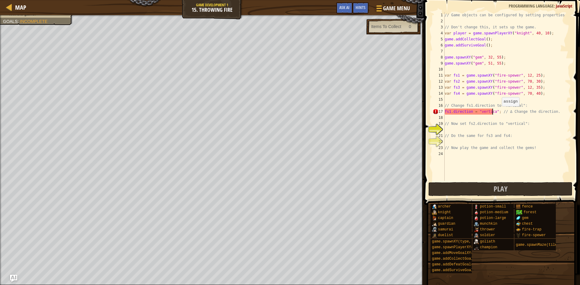
scroll to position [3, 4]
type textarea "fs1.direction = "vertical"; // ∆ Change the direction."
click at [472, 130] on div "// Game objects can be configured by setting properties // Don't change this, i…" at bounding box center [506, 102] width 127 height 181
type textarea "fs2.direction = "vertical";"
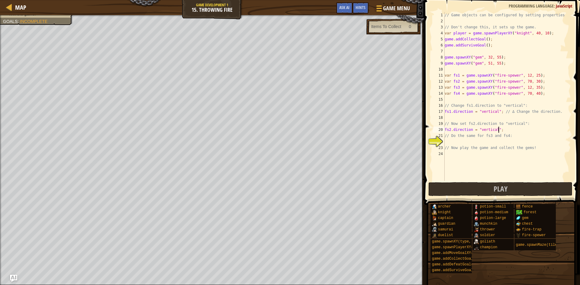
scroll to position [3, 4]
click at [470, 143] on div "// Game objects can be configured by setting properties // Don't change this, i…" at bounding box center [506, 102] width 127 height 181
drag, startPoint x: 511, startPoint y: 131, endPoint x: 444, endPoint y: 131, distance: 66.8
click at [444, 131] on div "1 2 3 4 5 6 7 8 9 10 11 12 13 14 15 16 17 18 19 20 21 22 23 24 // Game objects …" at bounding box center [501, 96] width 140 height 169
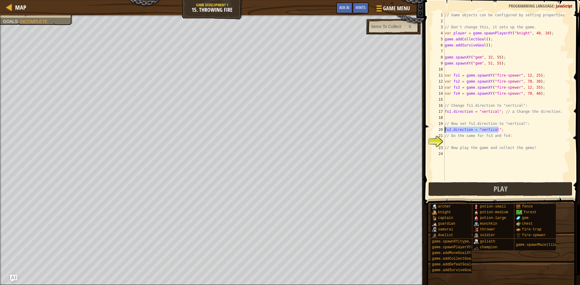
type textarea "fs2.direction = "vertical";"
click at [450, 143] on div "// Game objects can be configured by setting properties // Don't change this, i…" at bounding box center [506, 102] width 127 height 181
type textarea "fs2.direction = "vertical";"
click at [452, 143] on div "// Game objects can be configured by setting properties // Don't change this, i…" at bounding box center [506, 102] width 127 height 181
click at [450, 143] on div "// Game objects can be configured by setting properties // Don't change this, i…" at bounding box center [506, 102] width 127 height 181
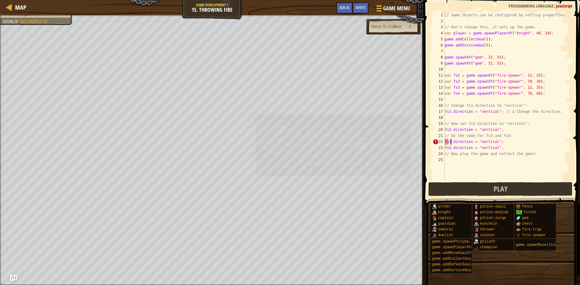
scroll to position [3, 1]
click at [450, 149] on div "// Game objects can be configured by setting properties // Don't change this, i…" at bounding box center [506, 102] width 127 height 181
type textarea "fs4.direction = "vertical";"
click at [450, 190] on button "Play" at bounding box center [500, 189] width 144 height 14
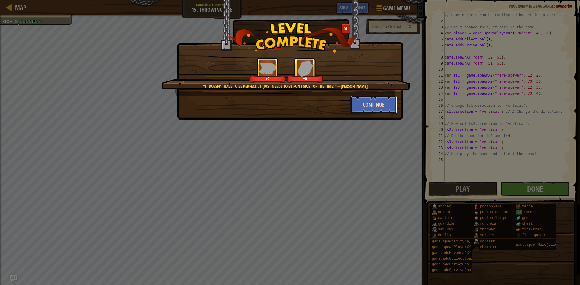
click at [368, 101] on button "Continue" at bounding box center [373, 105] width 47 height 18
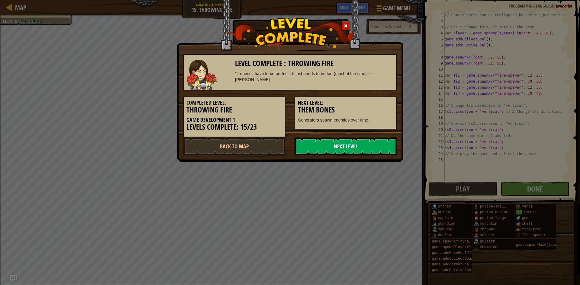
click at [353, 147] on link "Next Level" at bounding box center [346, 146] width 102 height 18
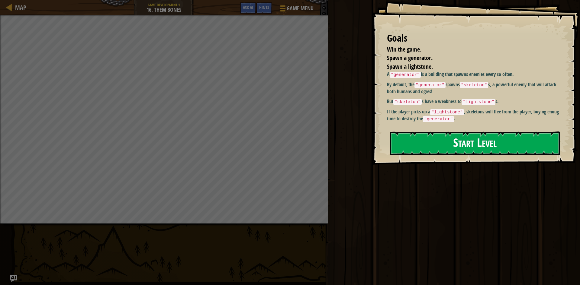
click at [438, 144] on button "Start Level" at bounding box center [475, 144] width 170 height 24
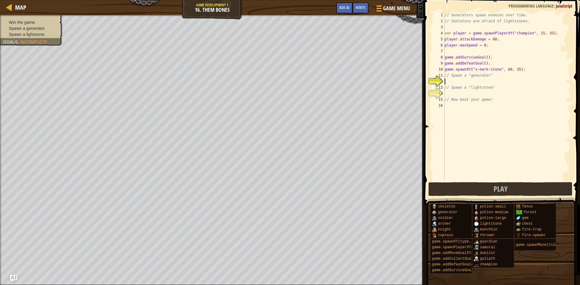
click at [449, 82] on div "// Generators spawn enemies over time. // Skeletons are afraid of lightstones. …" at bounding box center [506, 102] width 127 height 181
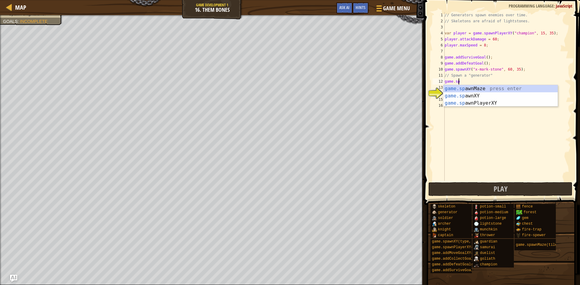
scroll to position [3, 1]
click at [472, 96] on div "game.sp awnMaze press enter game.sp awnXY press enter game.sp awnPlayerXY press…" at bounding box center [500, 103] width 114 height 36
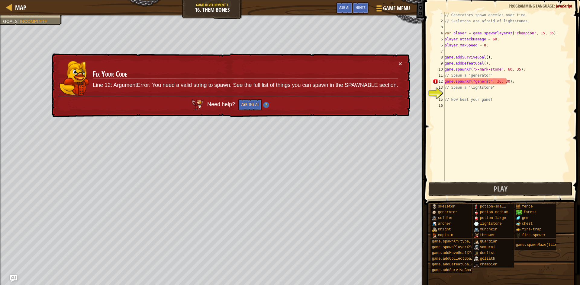
scroll to position [3, 4]
click at [405, 62] on div "× Fix Your Code Line 12: ArgumentError: You need a valid string to spawn. See t…" at bounding box center [230, 85] width 360 height 64
click at [400, 62] on button "×" at bounding box center [400, 63] width 4 height 6
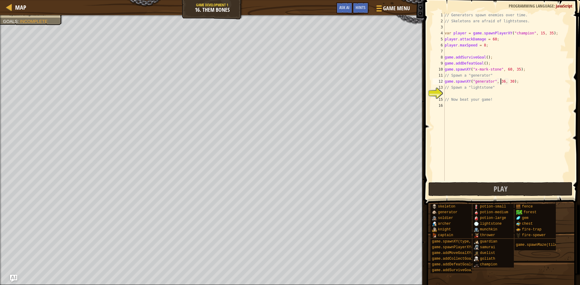
click at [500, 82] on div "// Generators spawn enemies over time. // Skeletons are afraid of lightstones. …" at bounding box center [506, 102] width 127 height 181
click at [510, 83] on div "// Generators spawn enemies over time. // Skeletons are afraid of lightstones. …" at bounding box center [506, 102] width 127 height 181
type textarea "game.spawnXY("generator", 60, 35);"
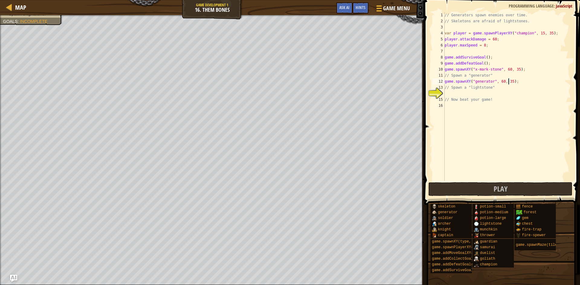
click at [470, 95] on div "// Generators spawn enemies over time. // Skeletons are afraid of lightstones. …" at bounding box center [506, 102] width 127 height 181
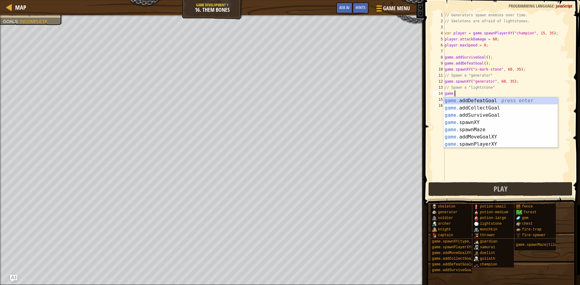
scroll to position [3, 1]
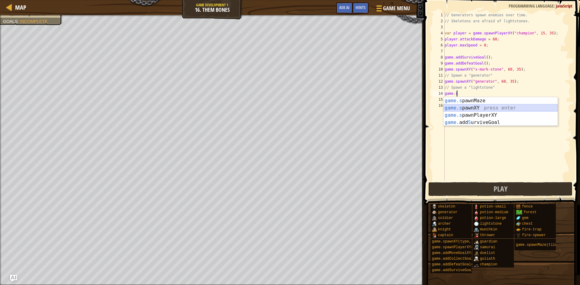
click at [471, 109] on div "game.s pawnMaze press enter game.s pawnXY press enter game.s pawnPlayerXY press…" at bounding box center [500, 118] width 114 height 43
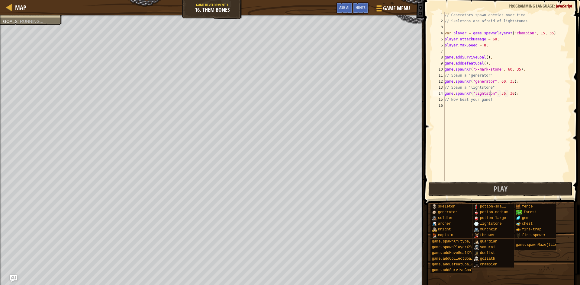
scroll to position [3, 4]
type textarea "game.spawnXY("lightstone", 36, 30);"
click at [454, 186] on button "Play" at bounding box center [500, 189] width 144 height 14
click at [505, 185] on span "Play" at bounding box center [501, 189] width 14 height 10
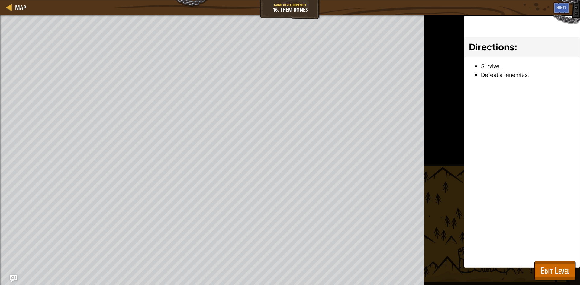
click at [432, 144] on div "Win the game. Spawn a generator. Spawn a lightstone. Goals : Ran out of time ♫ …" at bounding box center [290, 150] width 580 height 270
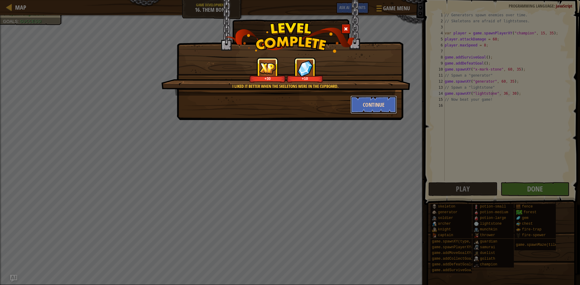
click at [366, 106] on button "Continue" at bounding box center [373, 105] width 47 height 18
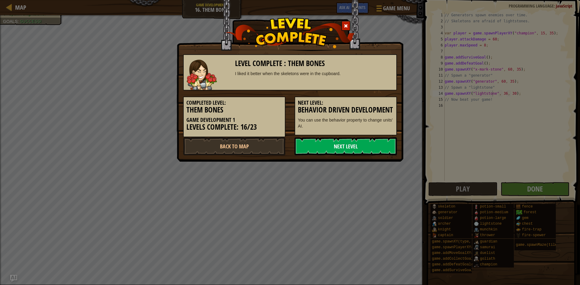
click at [346, 150] on link "Next Level" at bounding box center [346, 146] width 102 height 18
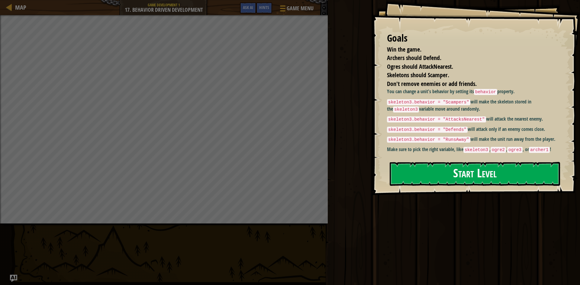
click at [456, 176] on button "Start Level" at bounding box center [475, 174] width 170 height 24
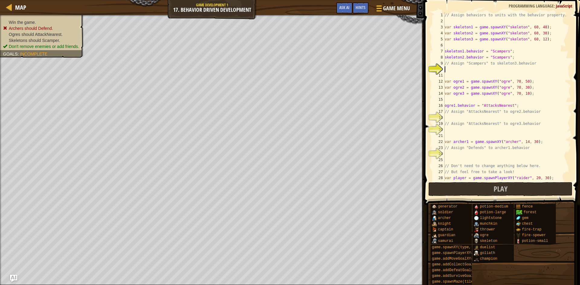
click at [449, 70] on div "// Assign behaviors to units with the behavior property. var skeleton1 = game .…" at bounding box center [504, 102] width 123 height 181
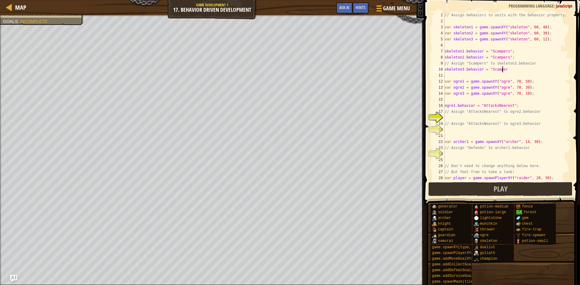
scroll to position [3, 5]
type textarea "skeleton3.behavior = "Scampers";"
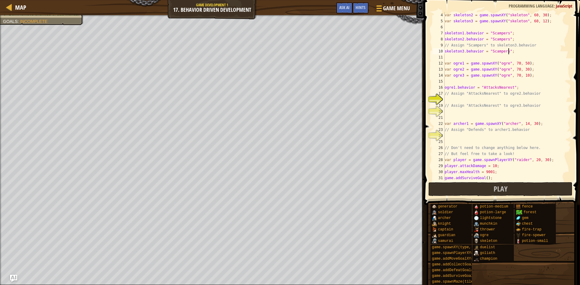
scroll to position [18, 0]
click at [459, 98] on div "var skeleton2 = game . spawnXY ( "skeleton" , 60 , 30 ) ; var skeleton3 = game …" at bounding box center [504, 102] width 123 height 181
click at [491, 100] on div "var skeleton2 = game . spawnXY ( "skeleton" , 60 , 30 ) ; var skeleton3 = game …" at bounding box center [504, 102] width 123 height 181
click at [493, 100] on div "var skeleton2 = game . spawnXY ( "skeleton" , 60 , 30 ) ; var skeleton3 = game …" at bounding box center [504, 102] width 123 height 181
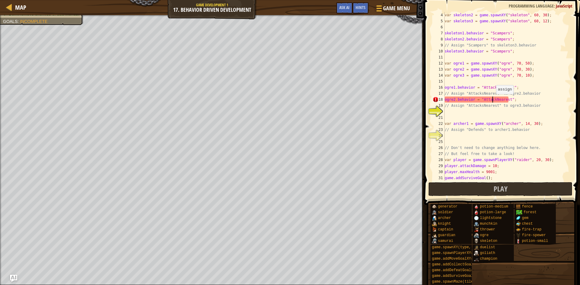
type textarea "ogre2.behavior = "AttacksNearest";"
click at [520, 101] on div "var skeleton2 = game . spawnXY ( "skeleton" , 60 , 30 ) ; var skeleton3 = game …" at bounding box center [504, 102] width 123 height 181
click at [491, 117] on div "var skeleton2 = game . spawnXY ( "skeleton" , 60 , 30 ) ; var skeleton3 = game …" at bounding box center [504, 102] width 123 height 181
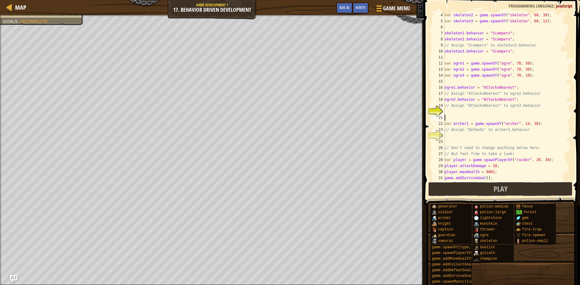
click at [484, 113] on div "var skeleton2 = game . spawnXY ( "skeleton" , 60 , 30 ) ; var skeleton3 = game …" at bounding box center [504, 102] width 123 height 181
type textarea "ogre3.behavior = "AttacksNearest";"
click at [460, 134] on div "var skeleton2 = game . spawnXY ( "skeleton" , 60 , 30 ) ; var skeleton3 = game …" at bounding box center [504, 102] width 123 height 181
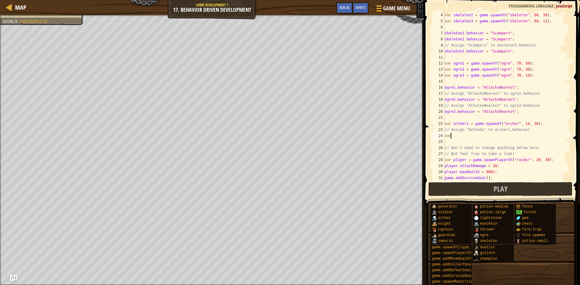
scroll to position [3, 0]
type textarea "v"
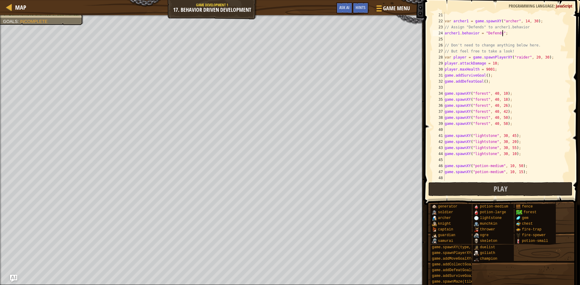
scroll to position [121, 0]
type textarea "archer1.behavior = "Defends";"
click at [486, 189] on button "Play" at bounding box center [500, 189] width 144 height 14
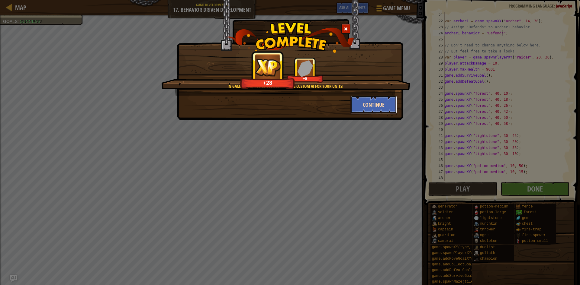
click at [375, 106] on button "Continue" at bounding box center [373, 105] width 47 height 18
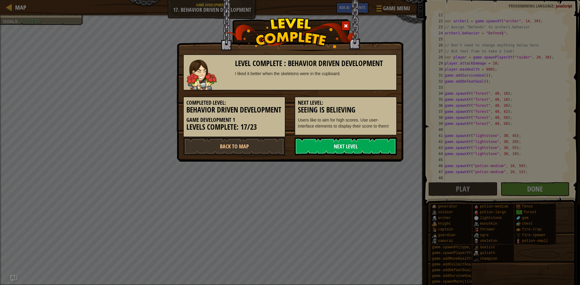
click at [320, 156] on link "Next Level" at bounding box center [346, 146] width 102 height 18
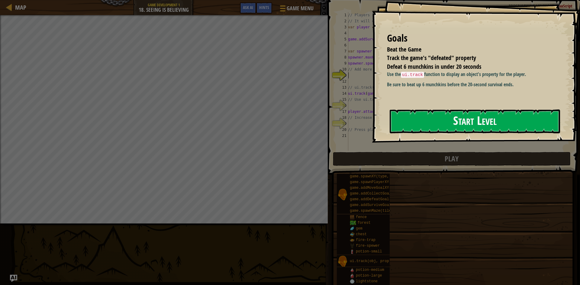
click at [434, 119] on button "Start Level" at bounding box center [475, 122] width 170 height 24
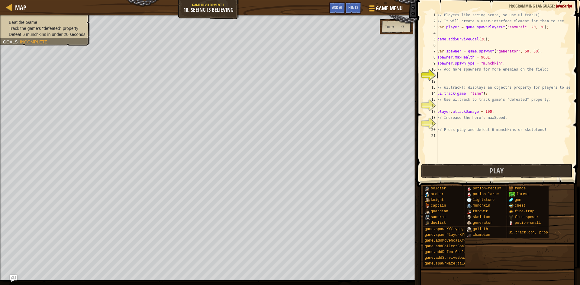
click at [443, 76] on div "// Players like seeing score, so use ui.track()! // It will create a user-inter…" at bounding box center [503, 93] width 135 height 163
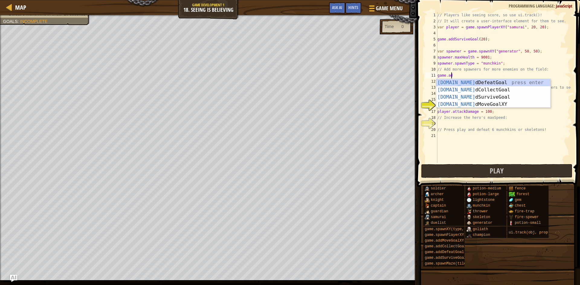
scroll to position [3, 1]
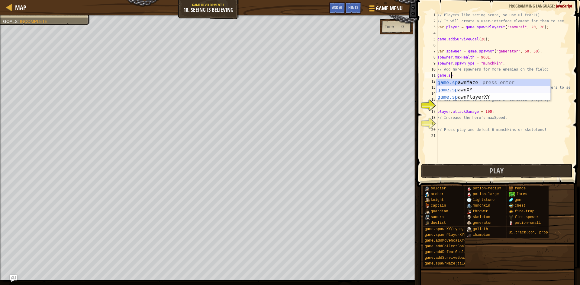
click at [454, 90] on div "game.sp awnMaze press enter game.sp awnXY press enter game.sp awnPlayerXY press…" at bounding box center [493, 97] width 114 height 36
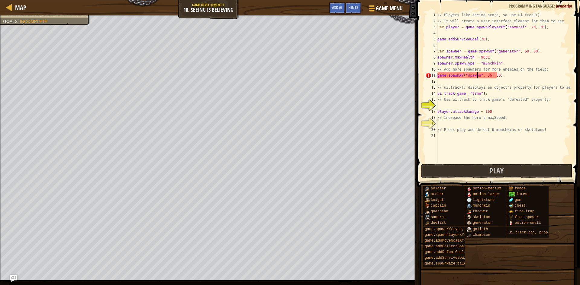
scroll to position [3, 3]
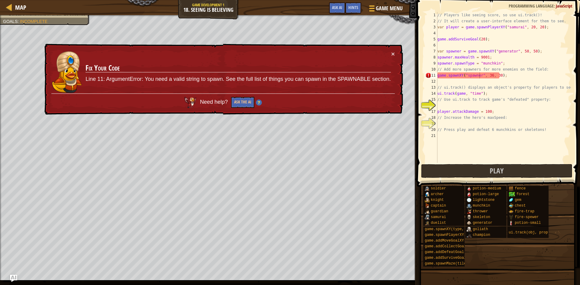
click at [391, 53] on td "Fix Your Code Line 11: ArgumentError: You need a valid string to spawn. See the…" at bounding box center [238, 72] width 306 height 43
click at [394, 54] on button "×" at bounding box center [393, 55] width 4 height 6
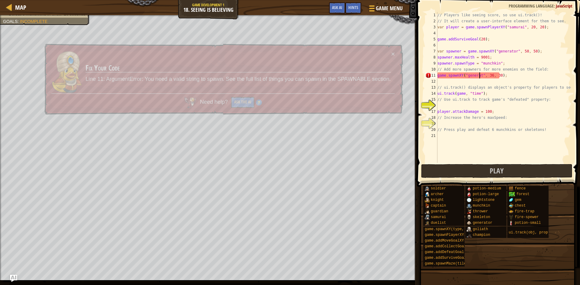
scroll to position [3, 4]
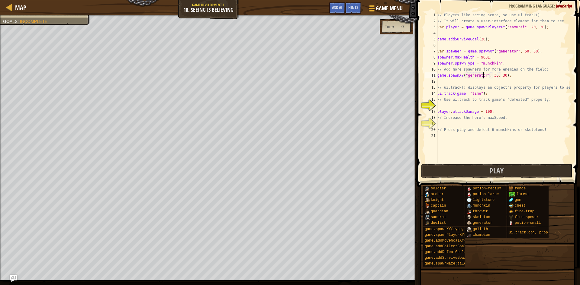
type textarea "game.spawnXY("generator", 36, 30);"
click at [454, 104] on div "// Players like seeing score, so use ui.track()! // It will create a user-inter…" at bounding box center [503, 93] width 135 height 163
type textarea "ui.track(game, "defeated");"
click at [452, 124] on div "// Players like seeing score, so use ui.track()! // It will create a user-inter…" at bounding box center [503, 93] width 135 height 163
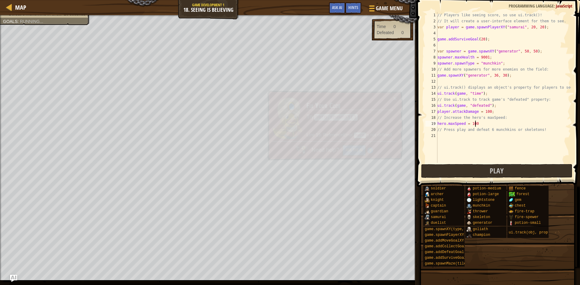
scroll to position [3, 3]
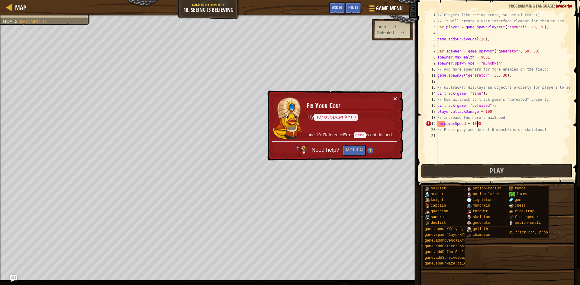
click at [397, 100] on button "×" at bounding box center [395, 99] width 4 height 6
click at [448, 126] on div "// Players like seeing score, so use ui.track()! // It will create a user-inter…" at bounding box center [503, 93] width 135 height 163
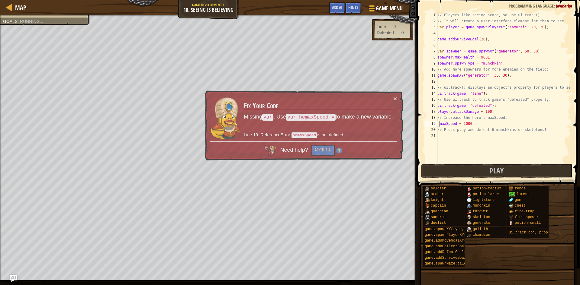
scroll to position [3, 2]
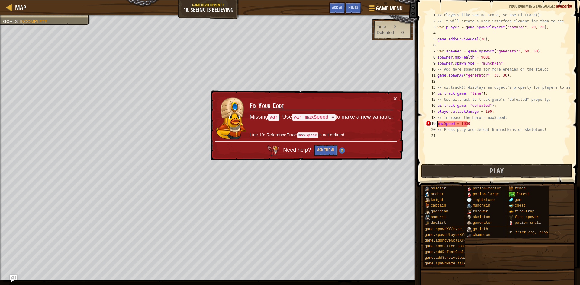
click at [438, 124] on div "// Players like seeing score, so use ui.track()! // It will create a user-inter…" at bounding box center [503, 93] width 135 height 163
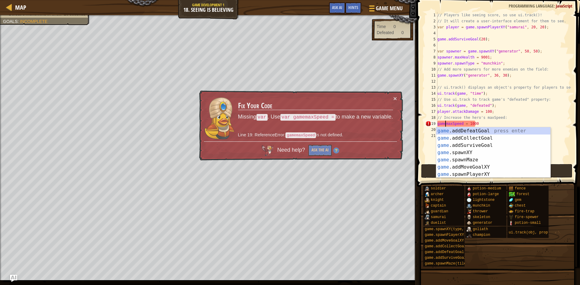
scroll to position [3, 1]
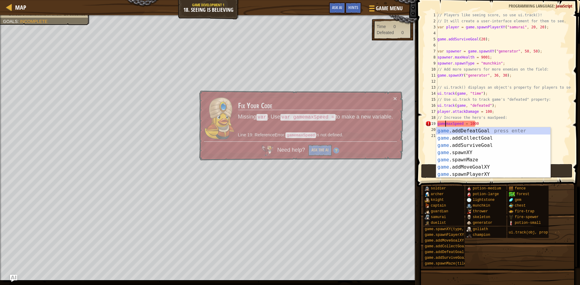
type textarea "game.maxSpeed = 1000"
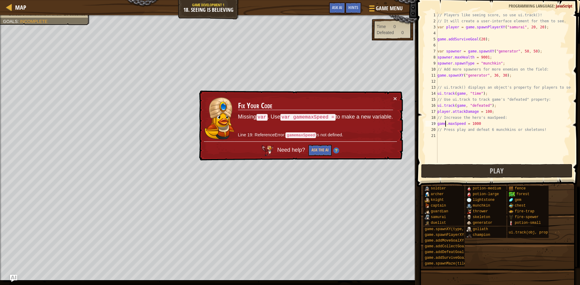
click at [445, 125] on div "// Players like seeing score, so use ui.track()! // It will create a user-inter…" at bounding box center [503, 93] width 135 height 163
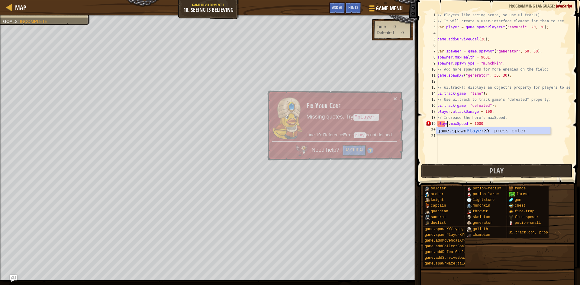
scroll to position [3, 1]
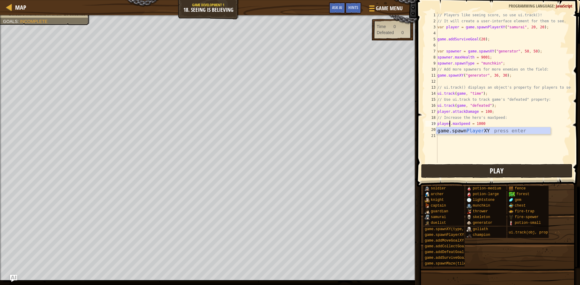
type textarea "player.maxSpeed = 1000"
click at [454, 177] on button "Play" at bounding box center [496, 171] width 151 height 14
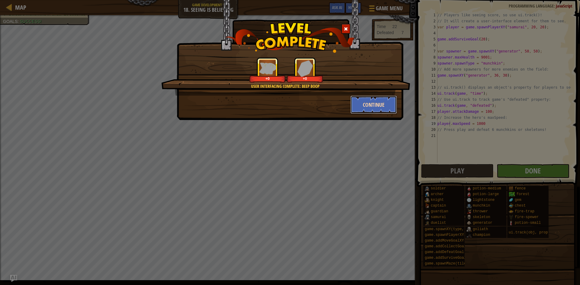
click at [350, 108] on button "Continue" at bounding box center [373, 105] width 47 height 18
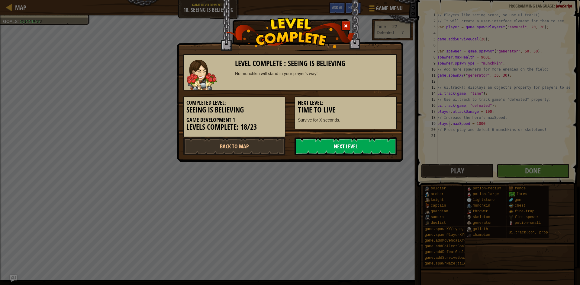
click at [327, 150] on link "Next Level" at bounding box center [346, 146] width 102 height 18
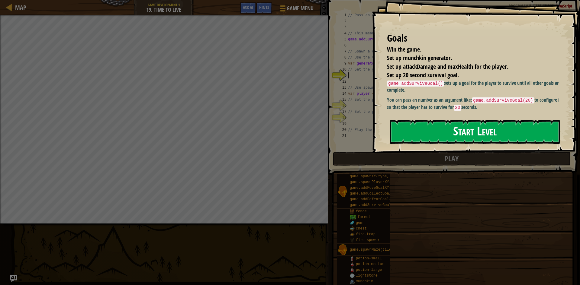
click at [470, 135] on button "Start Level" at bounding box center [475, 132] width 170 height 24
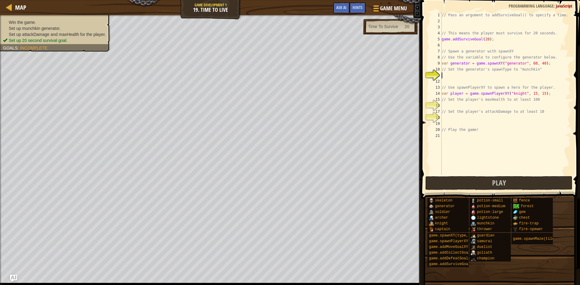
click at [460, 75] on div "// Pass an argument to addSurviveGoal() to specify a time. // This means the pl…" at bounding box center [505, 99] width 130 height 175
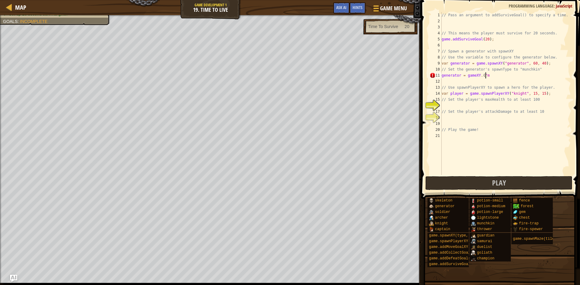
scroll to position [3, 4]
click at [474, 76] on div "// Pass an argument to addSurviveGoal() to specify a time. // This means the pl…" at bounding box center [505, 99] width 130 height 175
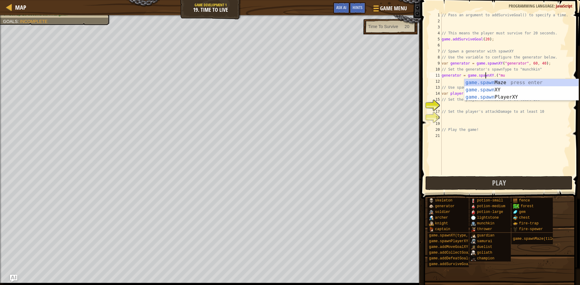
scroll to position [3, 4]
click at [503, 76] on div "// Pass an argument to addSurviveGoal() to specify a time. // This means the pl…" at bounding box center [505, 99] width 130 height 175
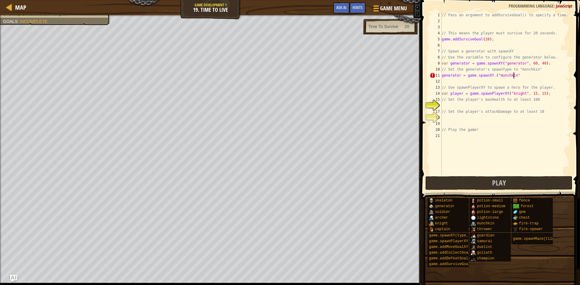
scroll to position [3, 6]
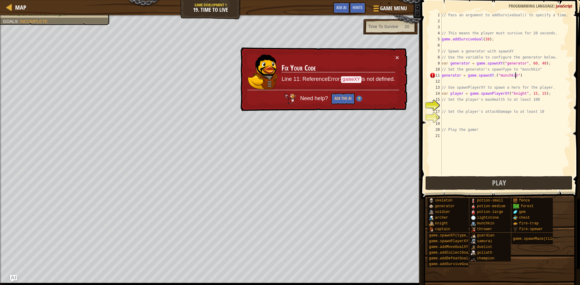
click at [460, 75] on div "// Pass an argument to addSurviveGoal() to specify a time. // This means the pl…" at bounding box center [505, 99] width 130 height 175
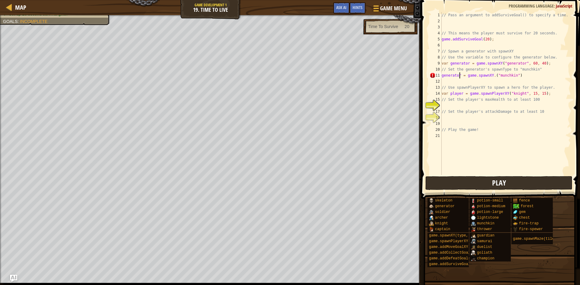
type textarea "generator = game.spawnXY.("munchkin")"
click at [491, 180] on button "Play" at bounding box center [498, 183] width 147 height 14
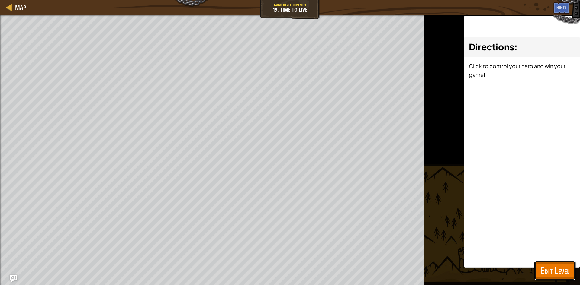
click at [567, 270] on span "Edit Level" at bounding box center [554, 271] width 29 height 12
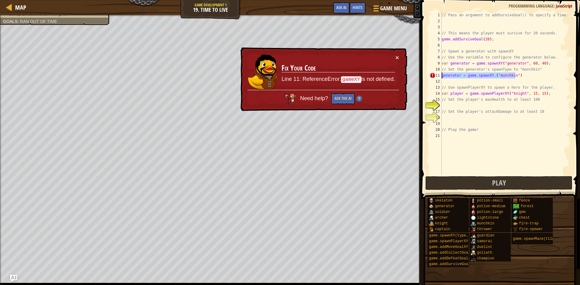
drag, startPoint x: 520, startPoint y: 76, endPoint x: 437, endPoint y: 76, distance: 82.5
click at [437, 76] on div "generator = game.spawnXY.("munchkin") 1 2 3 4 5 6 7 8 9 10 11 12 13 14 15 16 17…" at bounding box center [499, 93] width 143 height 163
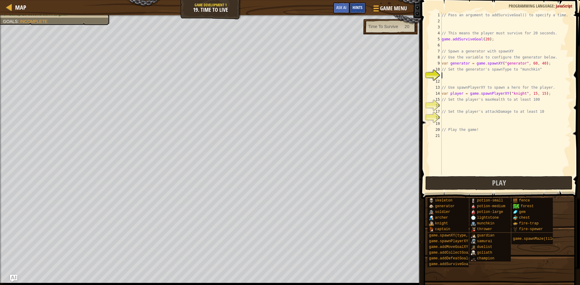
click at [357, 11] on div "Hints" at bounding box center [357, 7] width 16 height 11
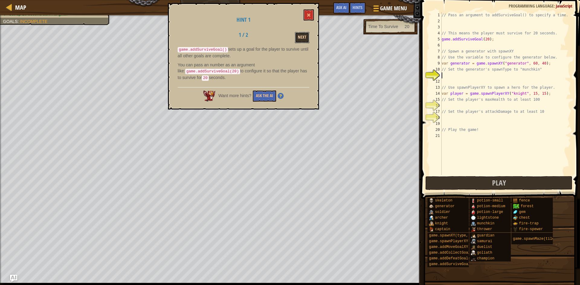
click at [307, 35] on button "Next" at bounding box center [302, 37] width 14 height 11
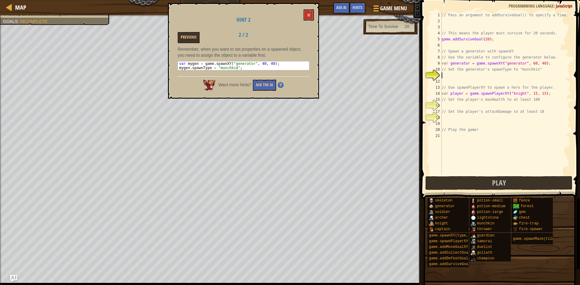
click at [450, 76] on div "// Pass an argument to addSurviveGoal() to specify a time. // This means the pl…" at bounding box center [505, 99] width 130 height 175
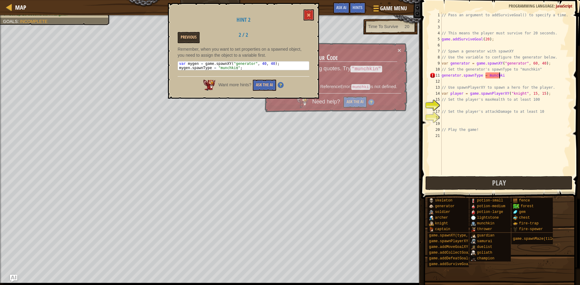
scroll to position [3, 5]
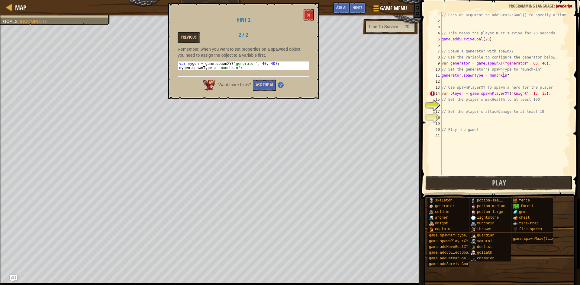
type textarea "generator.spawnType = munchkin";"
click at [457, 107] on div "// Pass an argument to addSurviveGoal() to specify a time. // This means the pl…" at bounding box center [505, 99] width 130 height 175
click at [308, 14] on span at bounding box center [309, 15] width 4 height 4
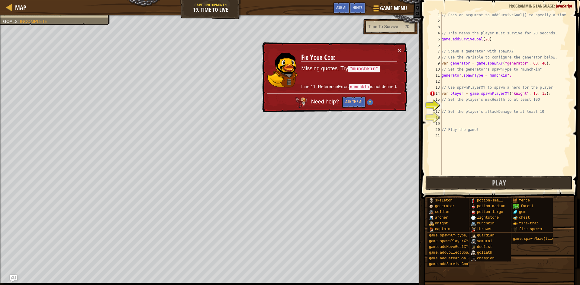
click at [459, 105] on div "// Pass an argument to addSurviveGoal() to specify a time. // This means the pl…" at bounding box center [505, 99] width 130 height 175
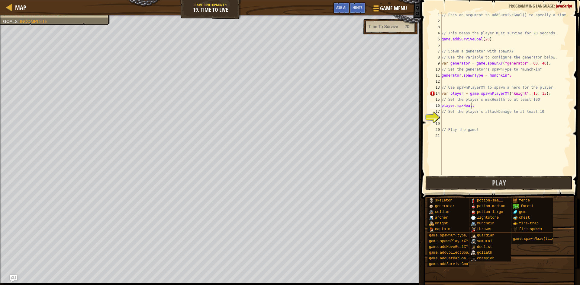
scroll to position [3, 2]
type textarea "player.maxHealth = 10000000000000000"
click at [459, 118] on div "// Pass an argument to addSurviveGoal() to specify a time. // This means the pl…" at bounding box center [505, 99] width 130 height 175
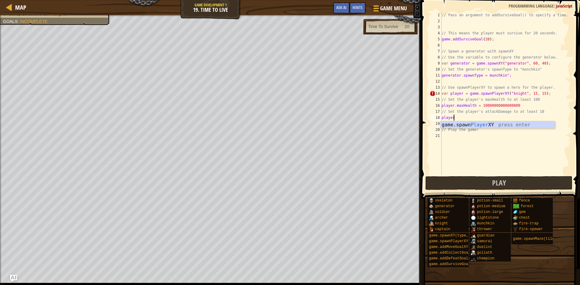
click at [461, 76] on div "// Pass an argument to addSurviveGoal() to specify a time. // This means the pl…" at bounding box center [505, 99] width 130 height 175
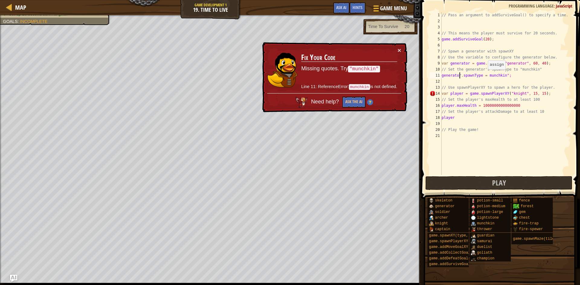
click at [485, 76] on div "// Pass an argument to addSurviveGoal() to specify a time. // This means the pl…" at bounding box center [505, 99] width 130 height 175
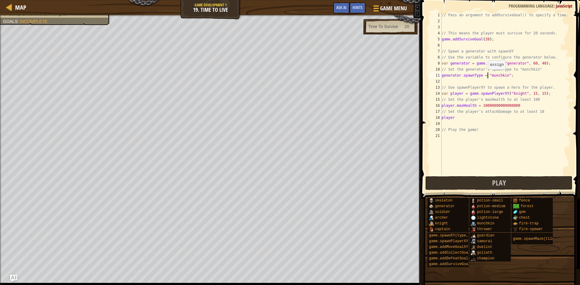
scroll to position [3, 4]
click at [466, 117] on div "// Pass an argument to addSurviveGoal() to specify a time. // This means the pl…" at bounding box center [505, 99] width 130 height 175
type textarea "player.attackDamage = 100"
click at [465, 184] on button "Play" at bounding box center [498, 183] width 147 height 14
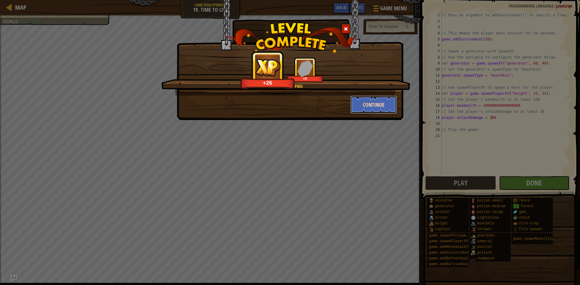
click at [386, 108] on button "Continue" at bounding box center [373, 105] width 47 height 18
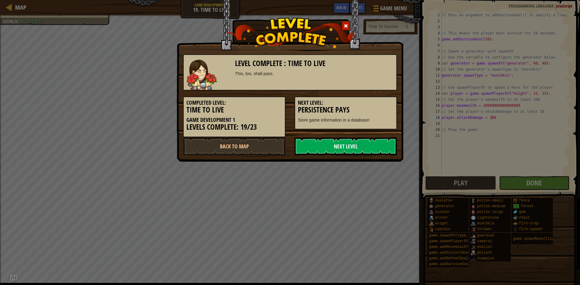
click at [329, 145] on link "Next Level" at bounding box center [346, 146] width 102 height 18
